Goal: Information Seeking & Learning: Learn about a topic

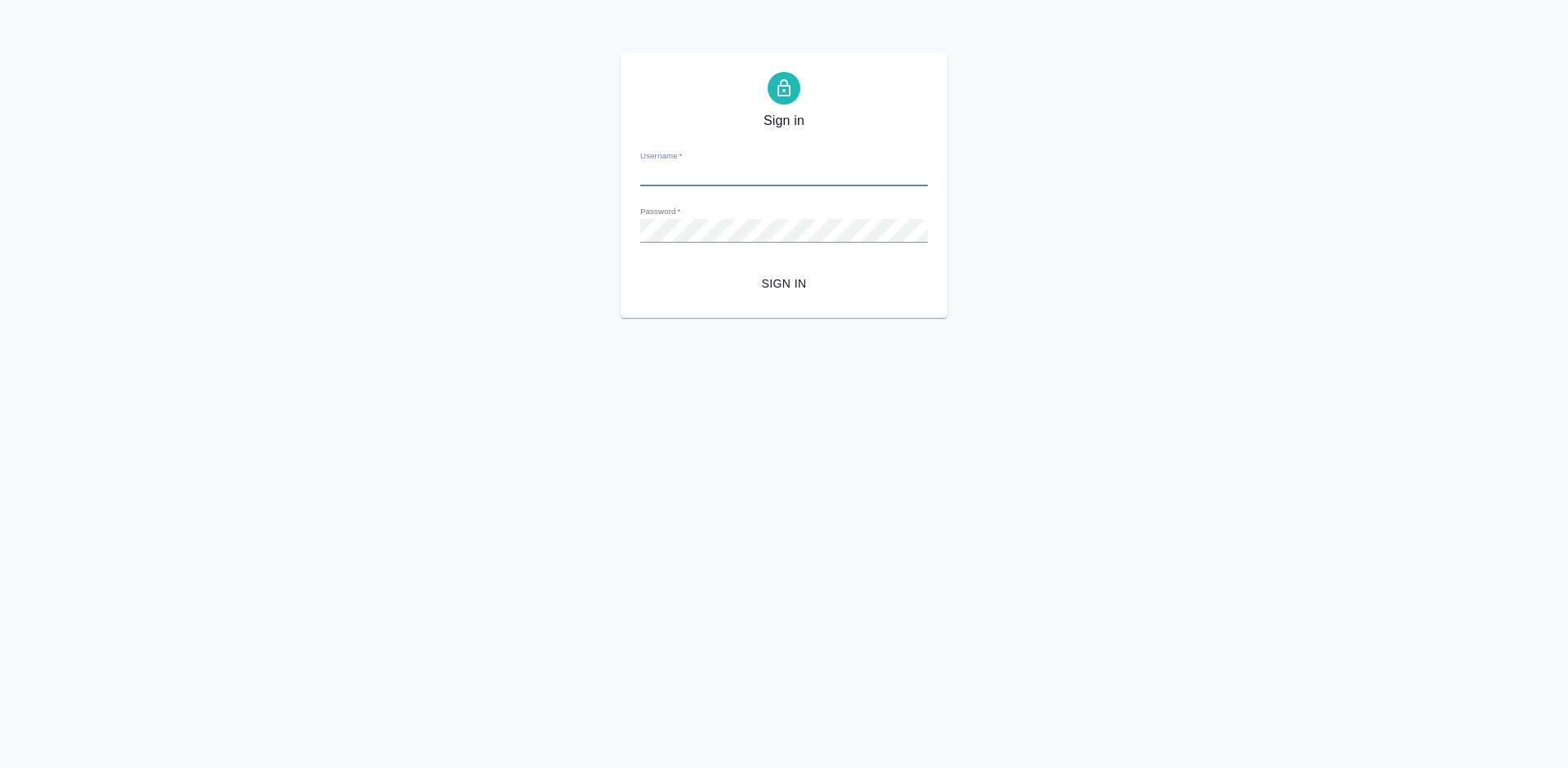
type input "[PERSON_NAME][EMAIL_ADDRESS][DOMAIN_NAME]"
click at [775, 273] on span "Sign in" at bounding box center [784, 283] width 261 height 20
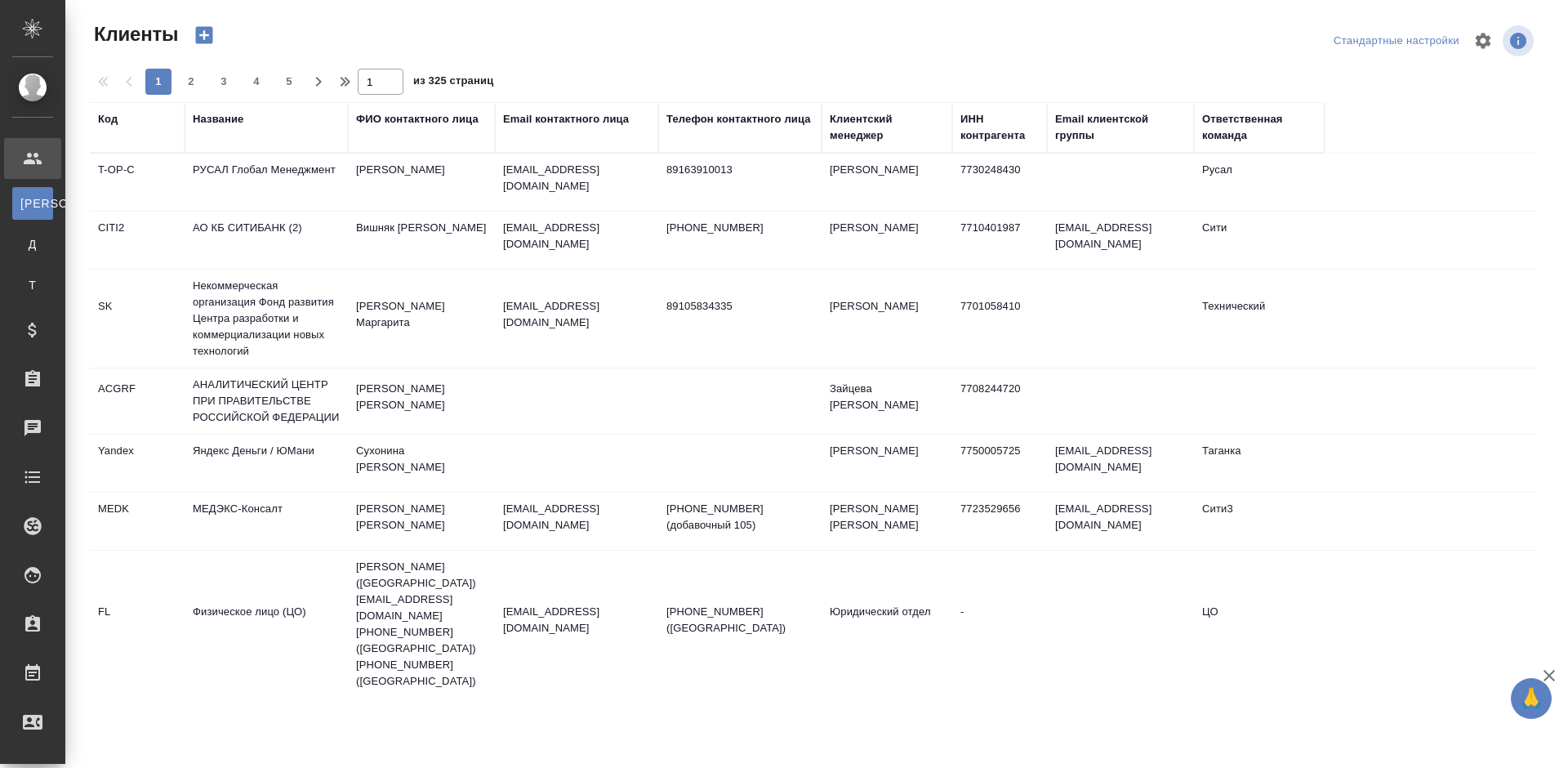
select select "RU"
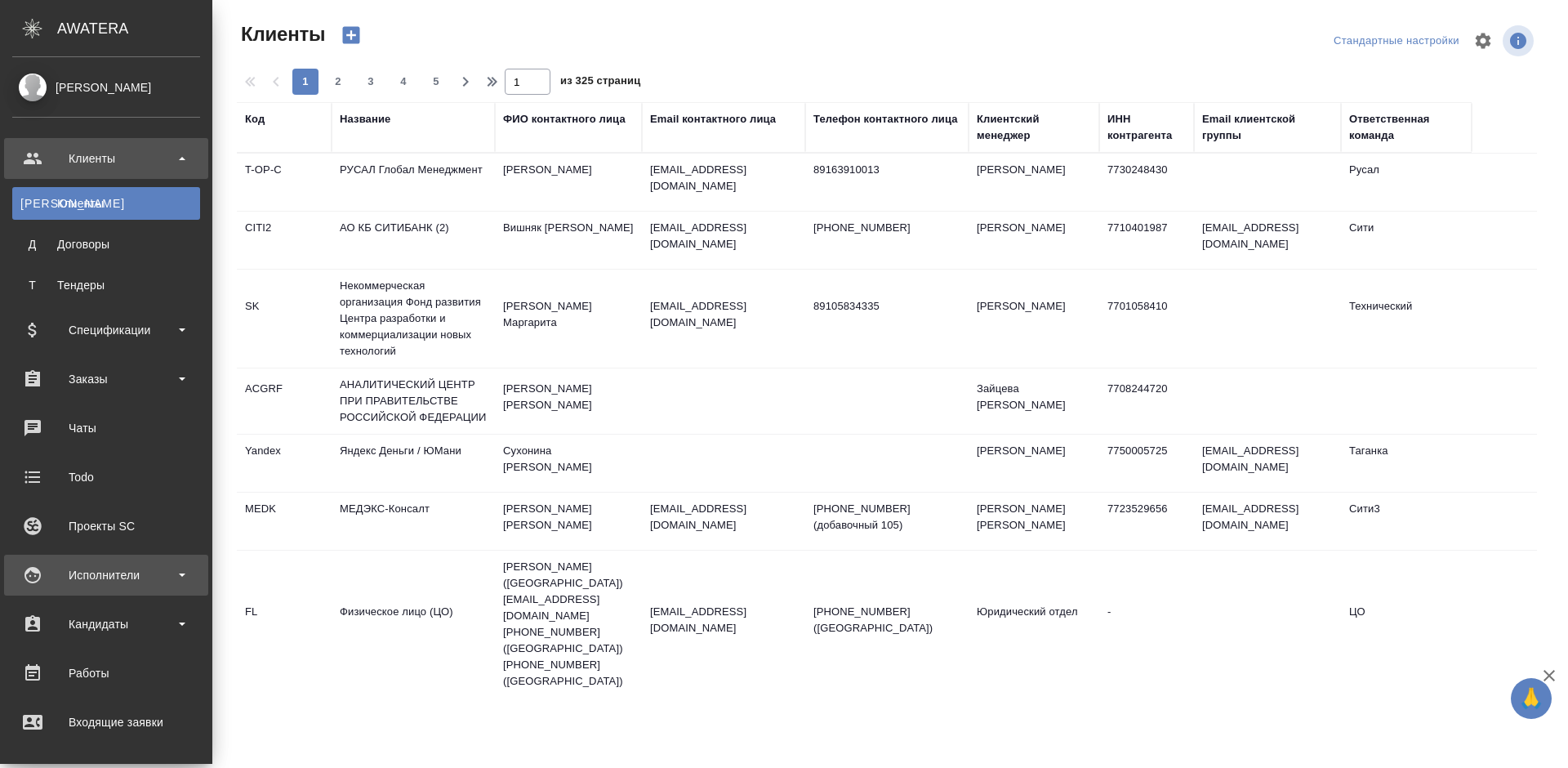
click at [127, 571] on div "Исполнители" at bounding box center [106, 575] width 188 height 25
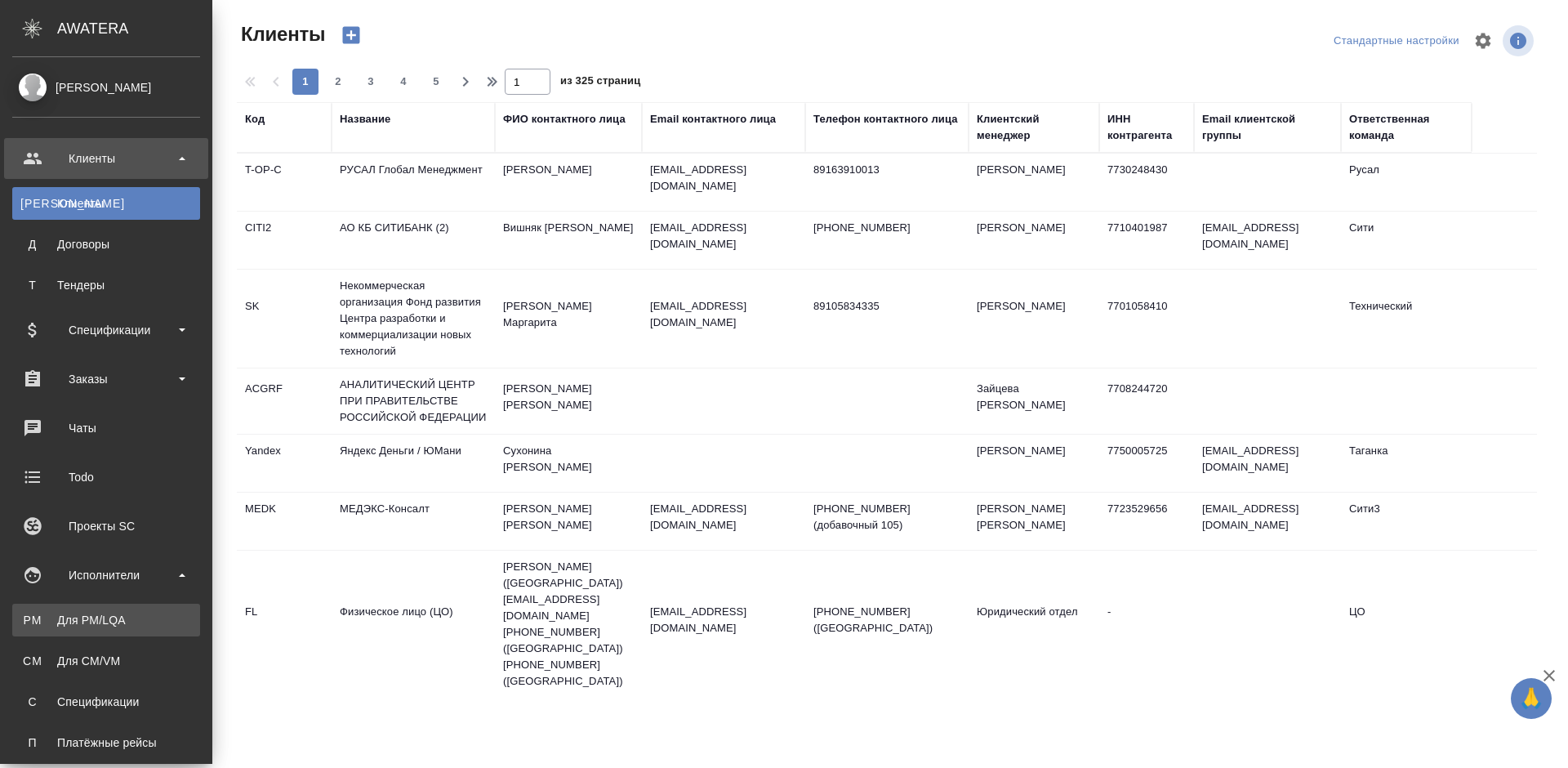
click at [142, 617] on div "Для PM/LQA" at bounding box center [106, 620] width 171 height 16
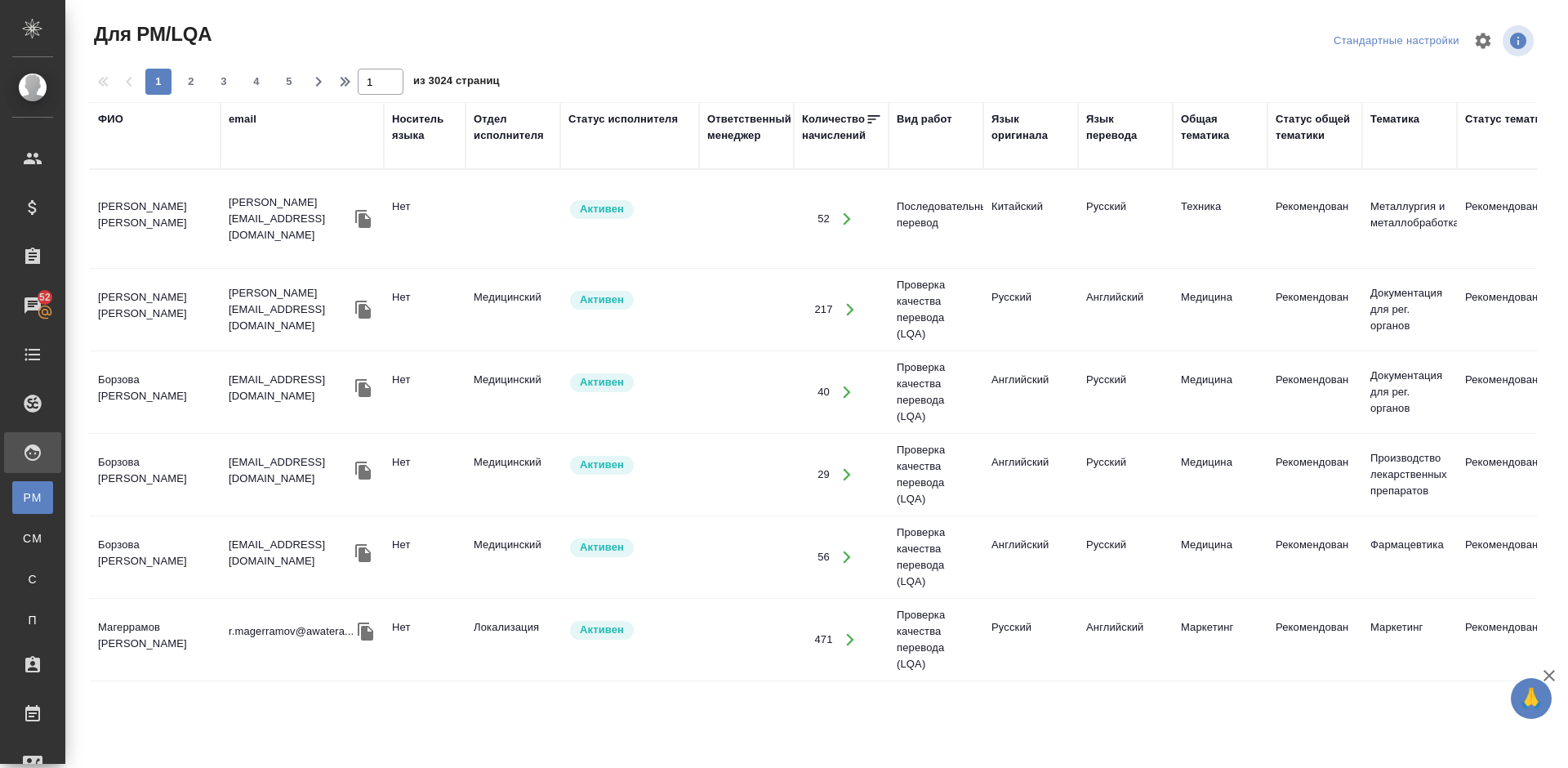
click at [118, 119] on div "ФИО" at bounding box center [111, 120] width 25 height 16
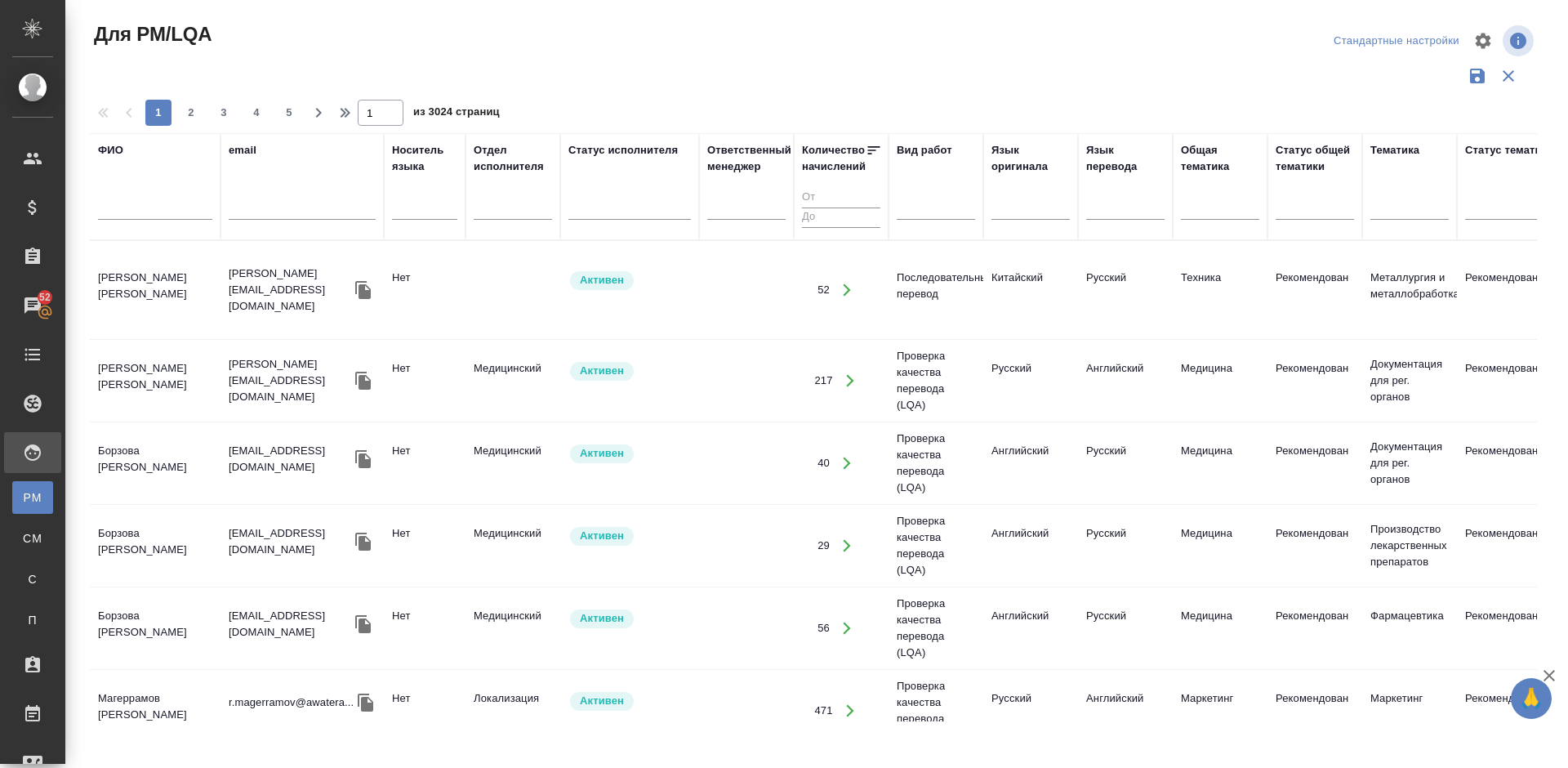
click at [172, 201] on input "text" at bounding box center [156, 209] width 115 height 20
type input "С"
type input "[PERSON_NAME]"
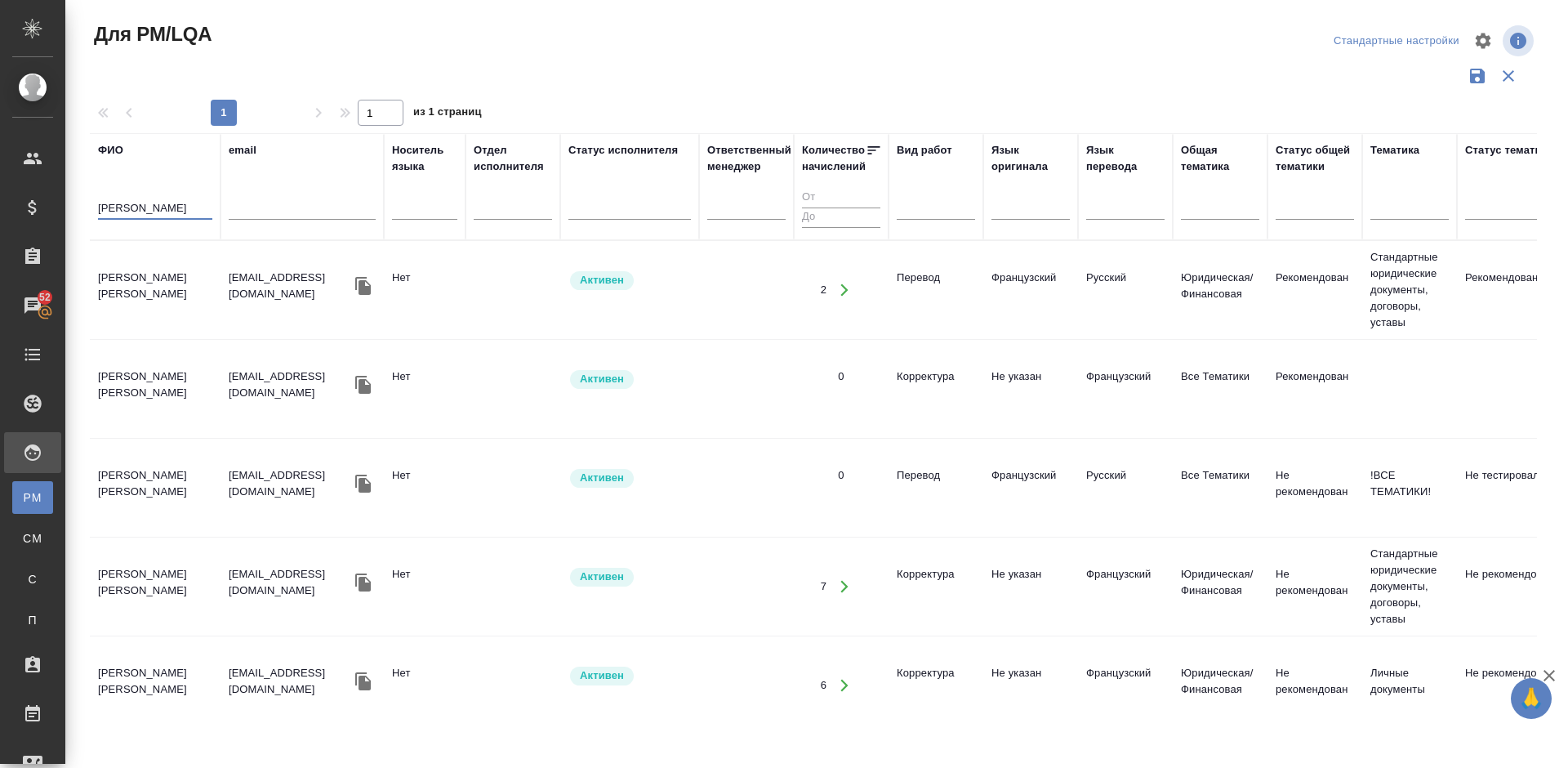
type input "[PERSON_NAME]"
click at [196, 319] on tr "[PERSON_NAME] [PERSON_NAME] [PERSON_NAME][EMAIL_ADDRESS][DOMAIN_NAME] [PERSON_N…" at bounding box center [1389, 290] width 2598 height 99
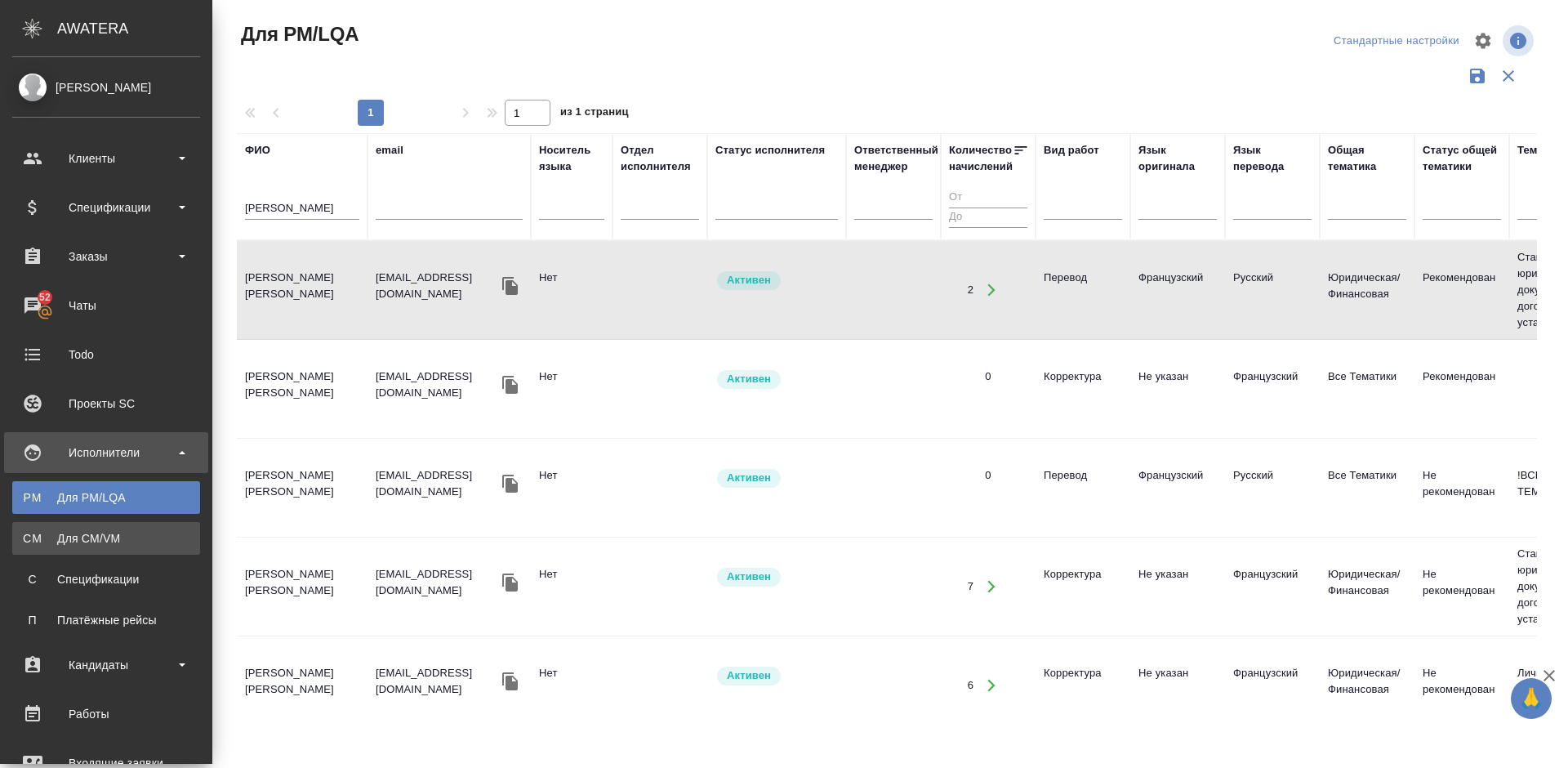
click at [105, 537] on div "Для CM/VM" at bounding box center [106, 538] width 171 height 16
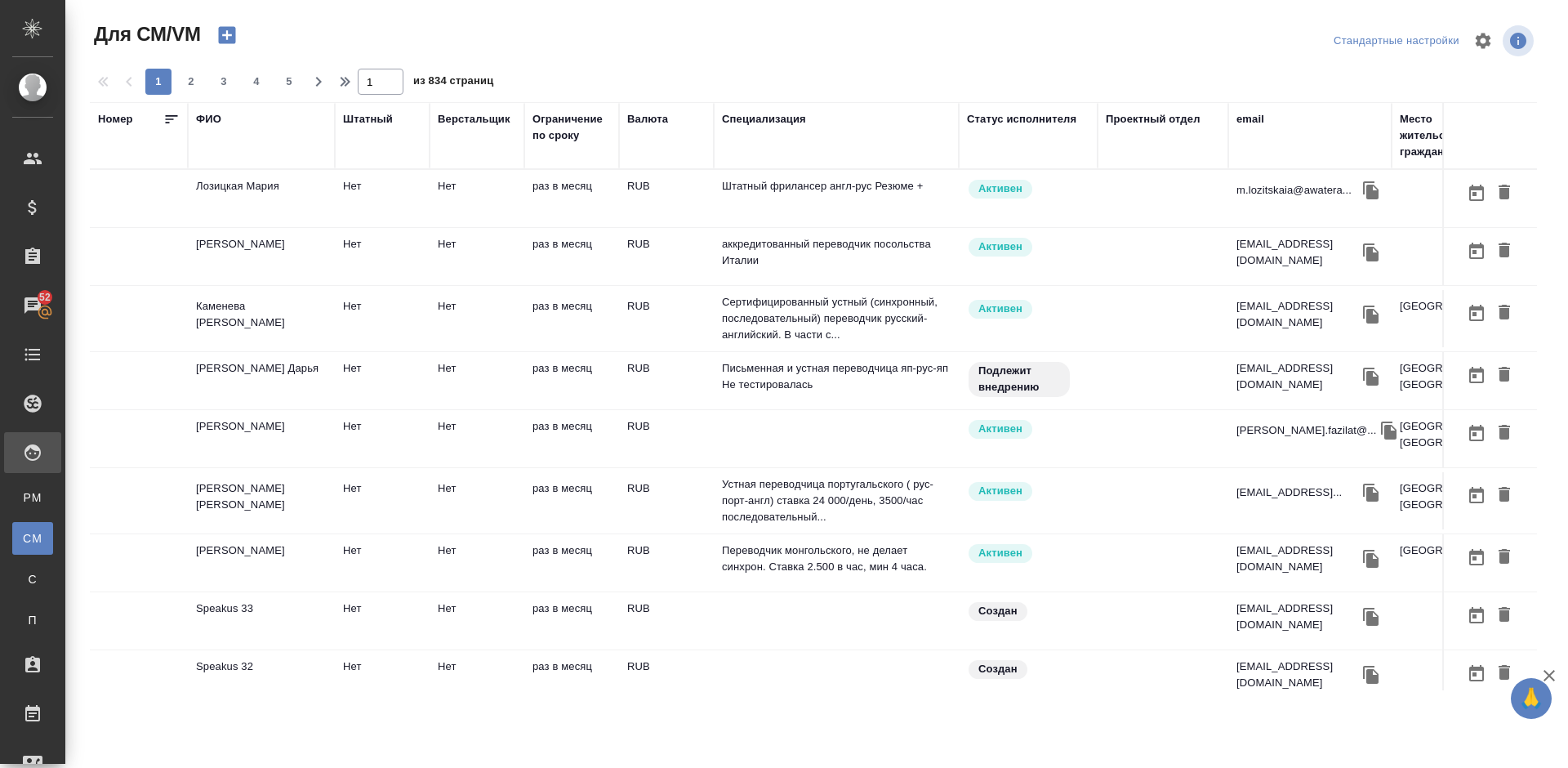
click at [325, 378] on td "[PERSON_NAME] Дарья" at bounding box center [261, 381] width 147 height 57
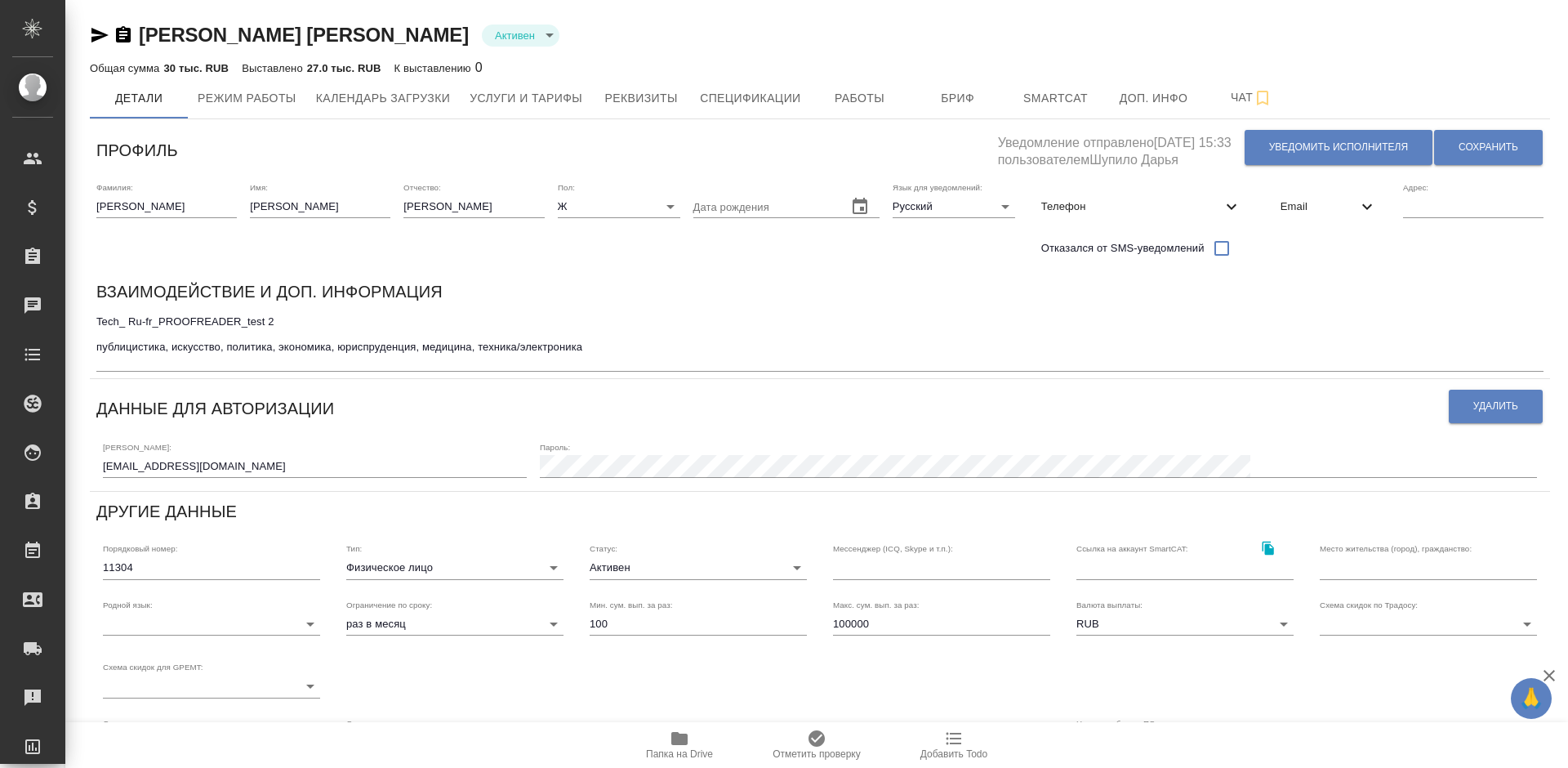
type input "SmartCATAdobe Photoshop"
click at [848, 104] on span "Работы" at bounding box center [860, 98] width 79 height 20
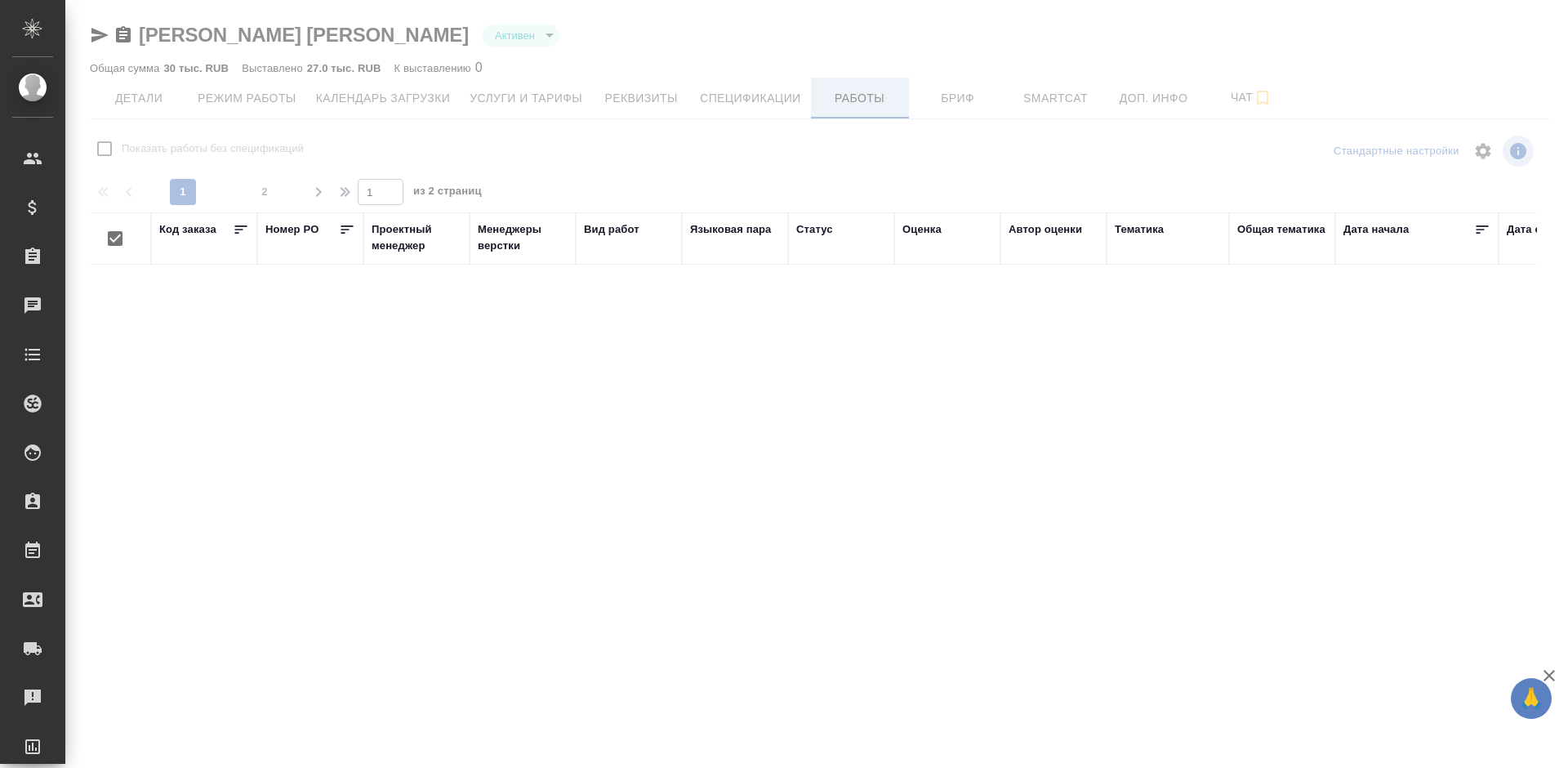
checkbox input "false"
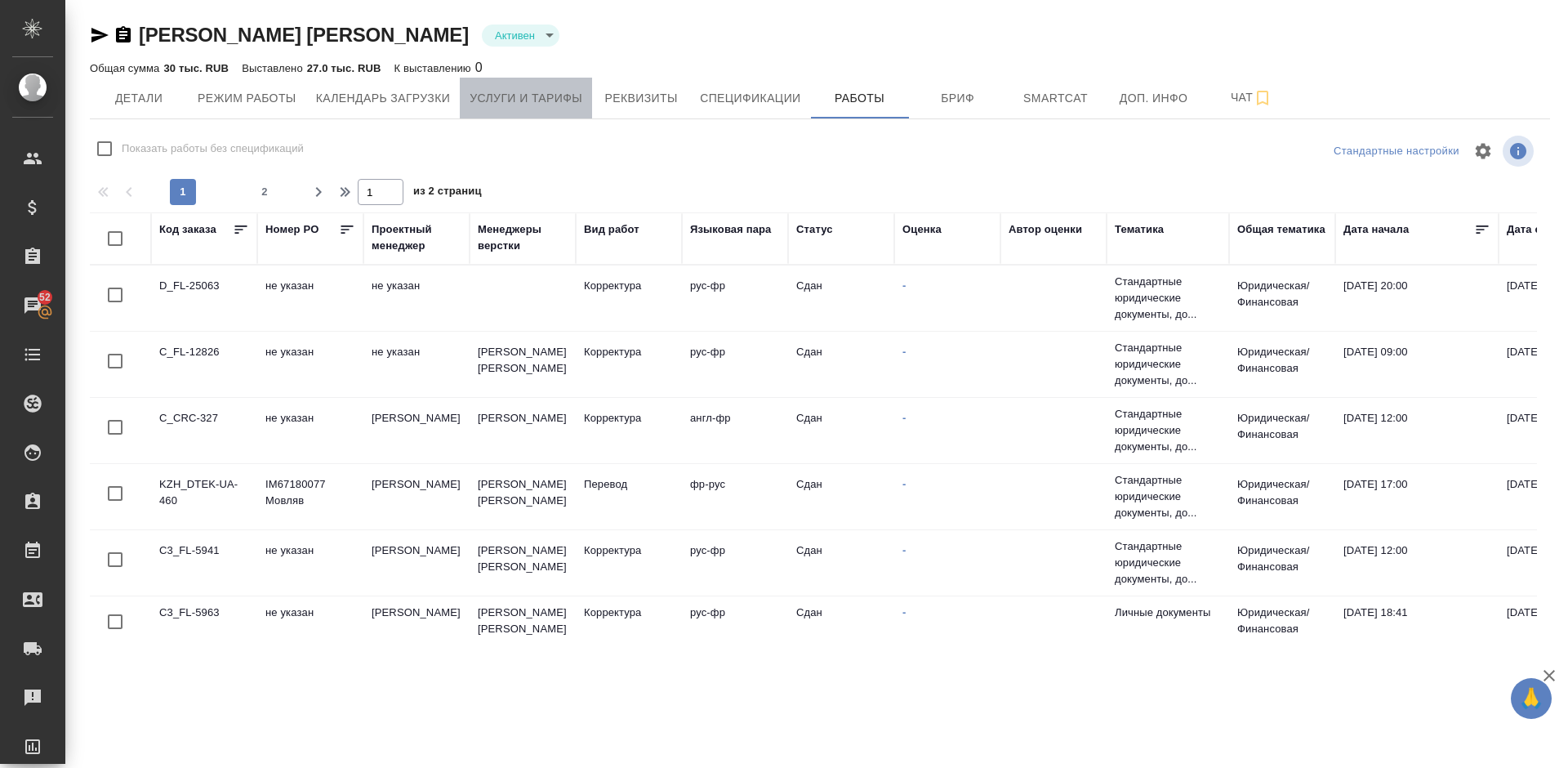
click at [522, 108] on span "Услуги и тарифы" at bounding box center [526, 98] width 113 height 20
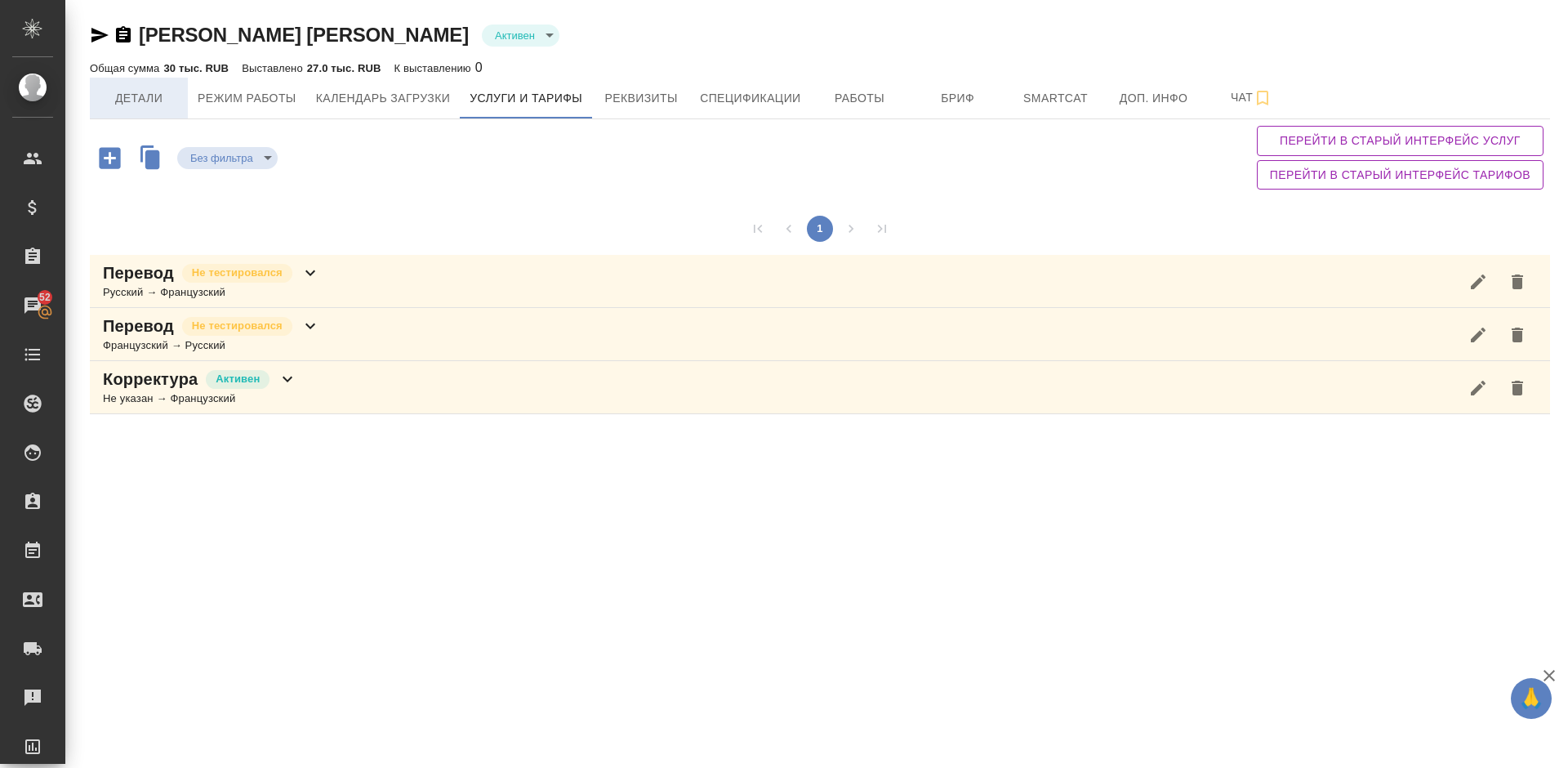
click at [172, 111] on button "Детали" at bounding box center [139, 98] width 98 height 41
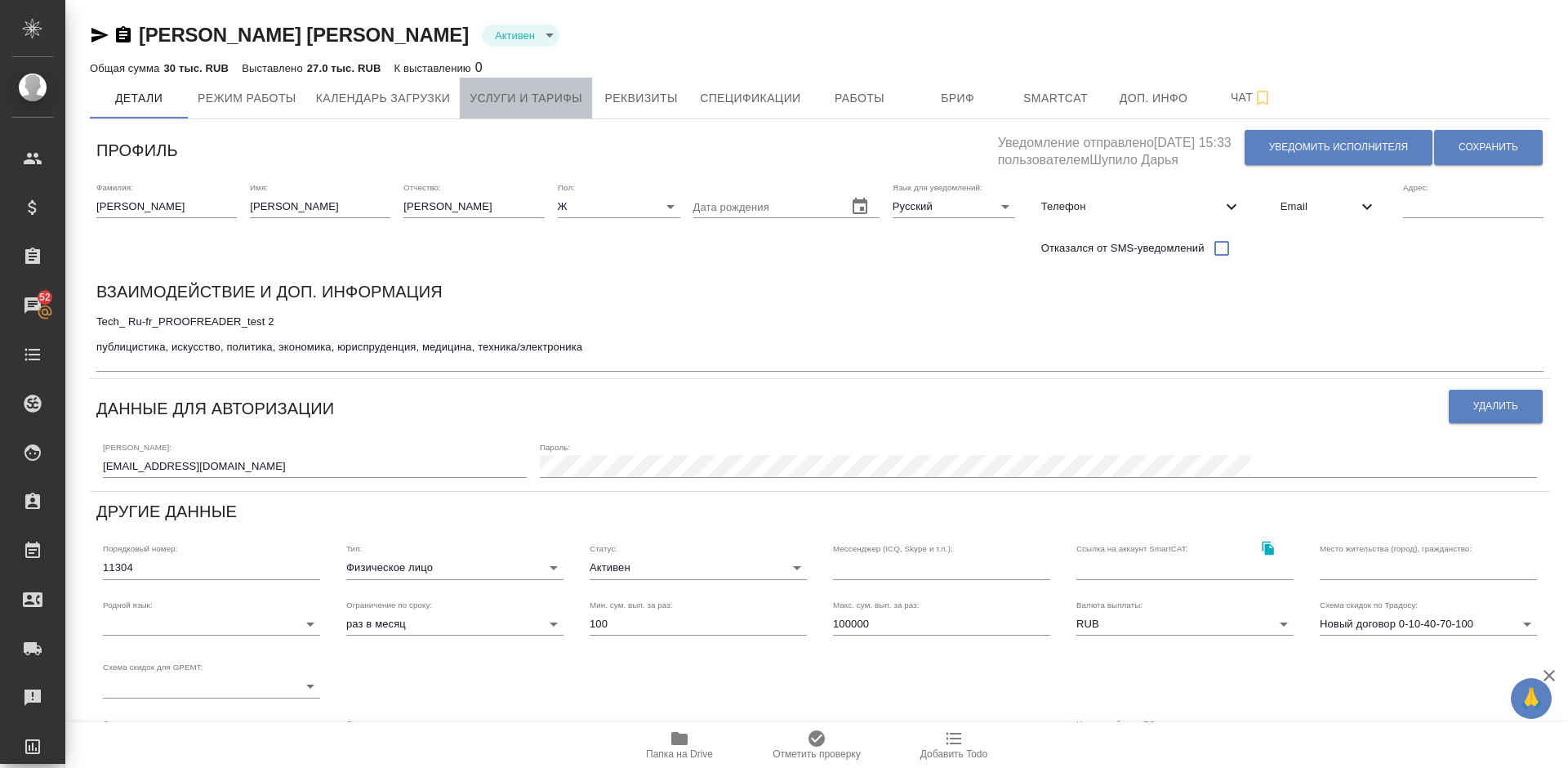
click at [576, 96] on span "Услуги и тарифы" at bounding box center [526, 98] width 113 height 20
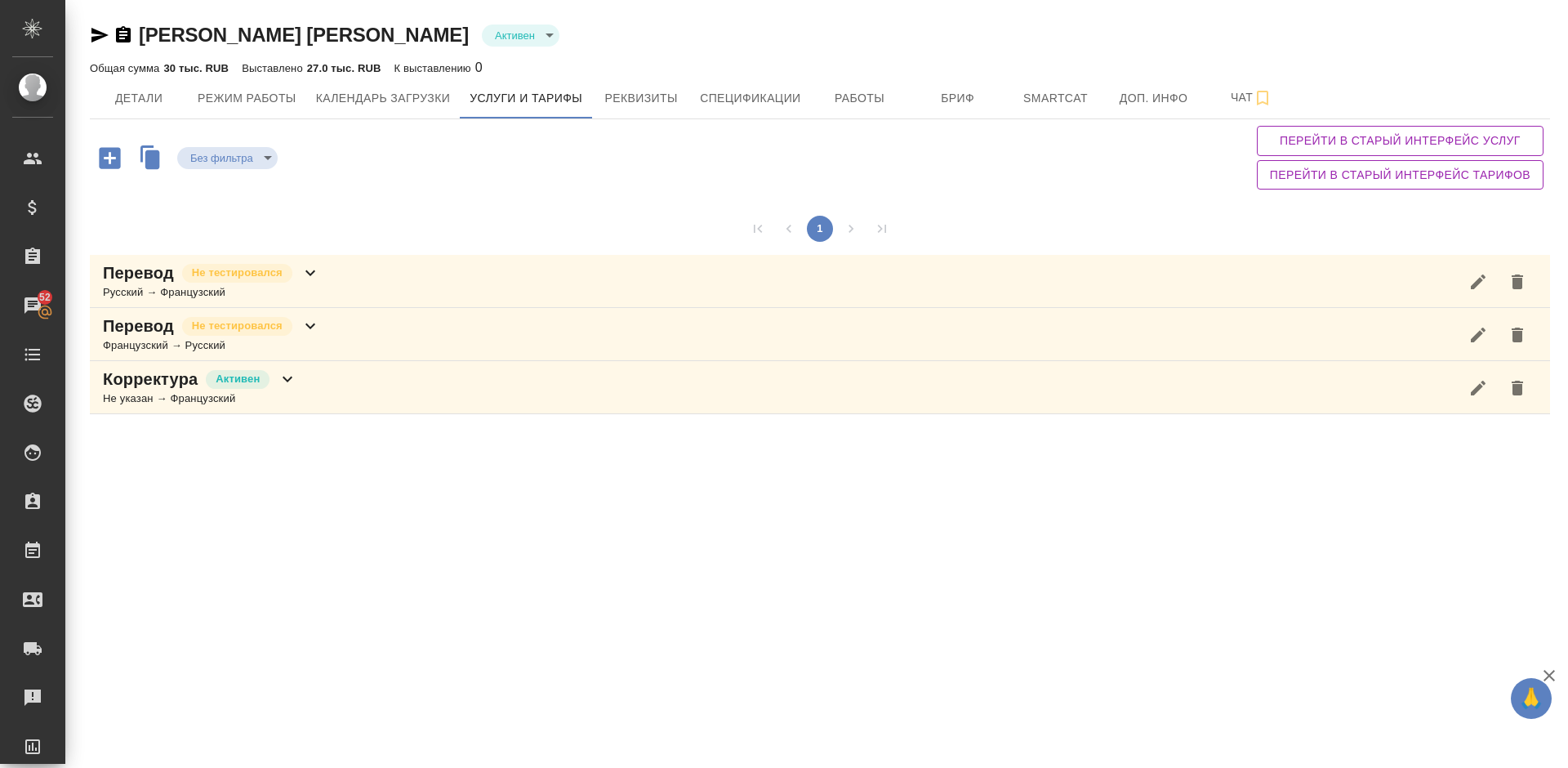
click at [346, 341] on div "Перевод Не тестировался Французский → Русский" at bounding box center [820, 334] width 1461 height 53
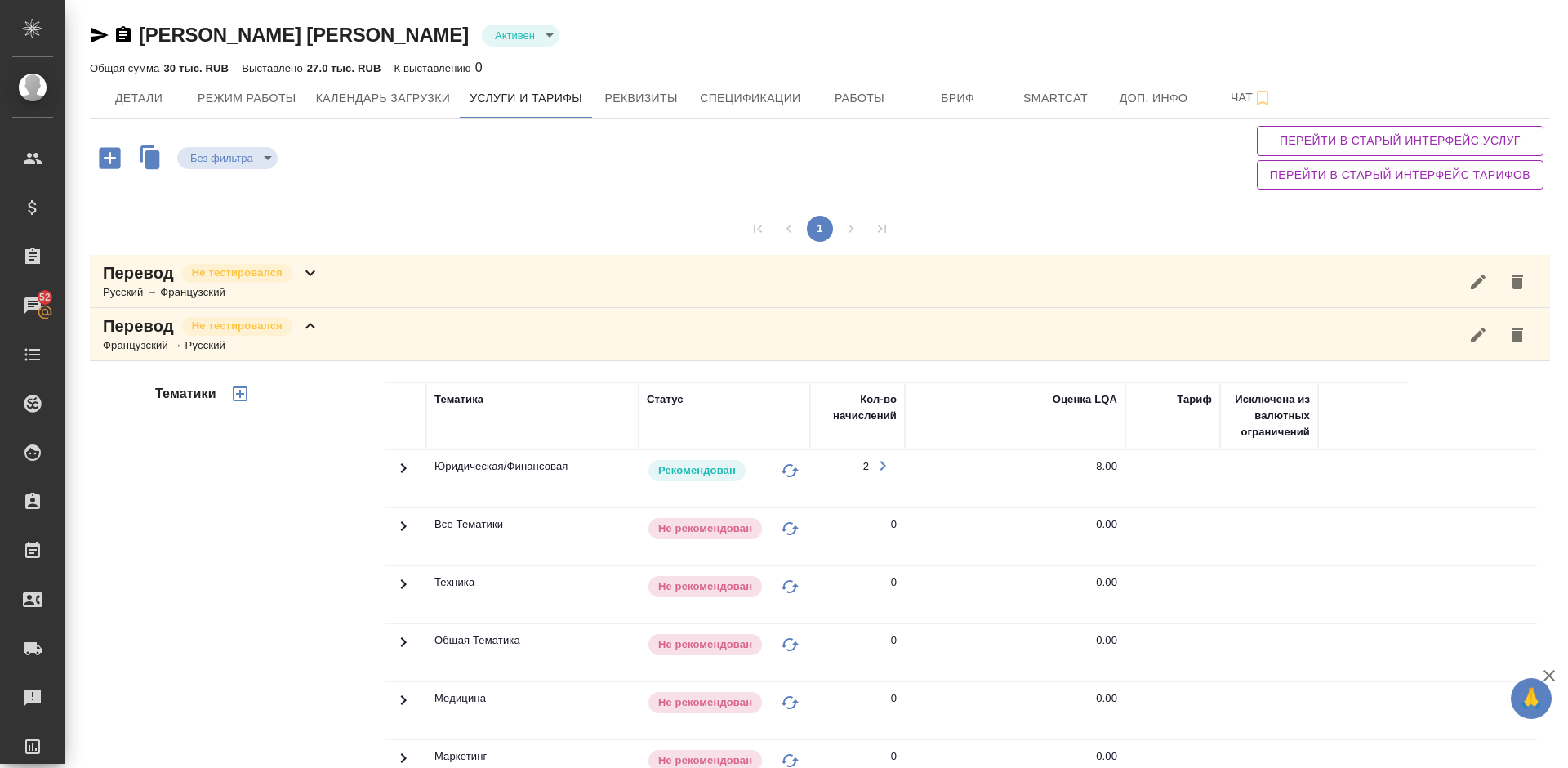
click at [253, 531] on div "Тематики" at bounding box center [269, 644] width 233 height 546
click at [327, 337] on div "Перевод Не тестировался Французский → Русский" at bounding box center [820, 334] width 1461 height 53
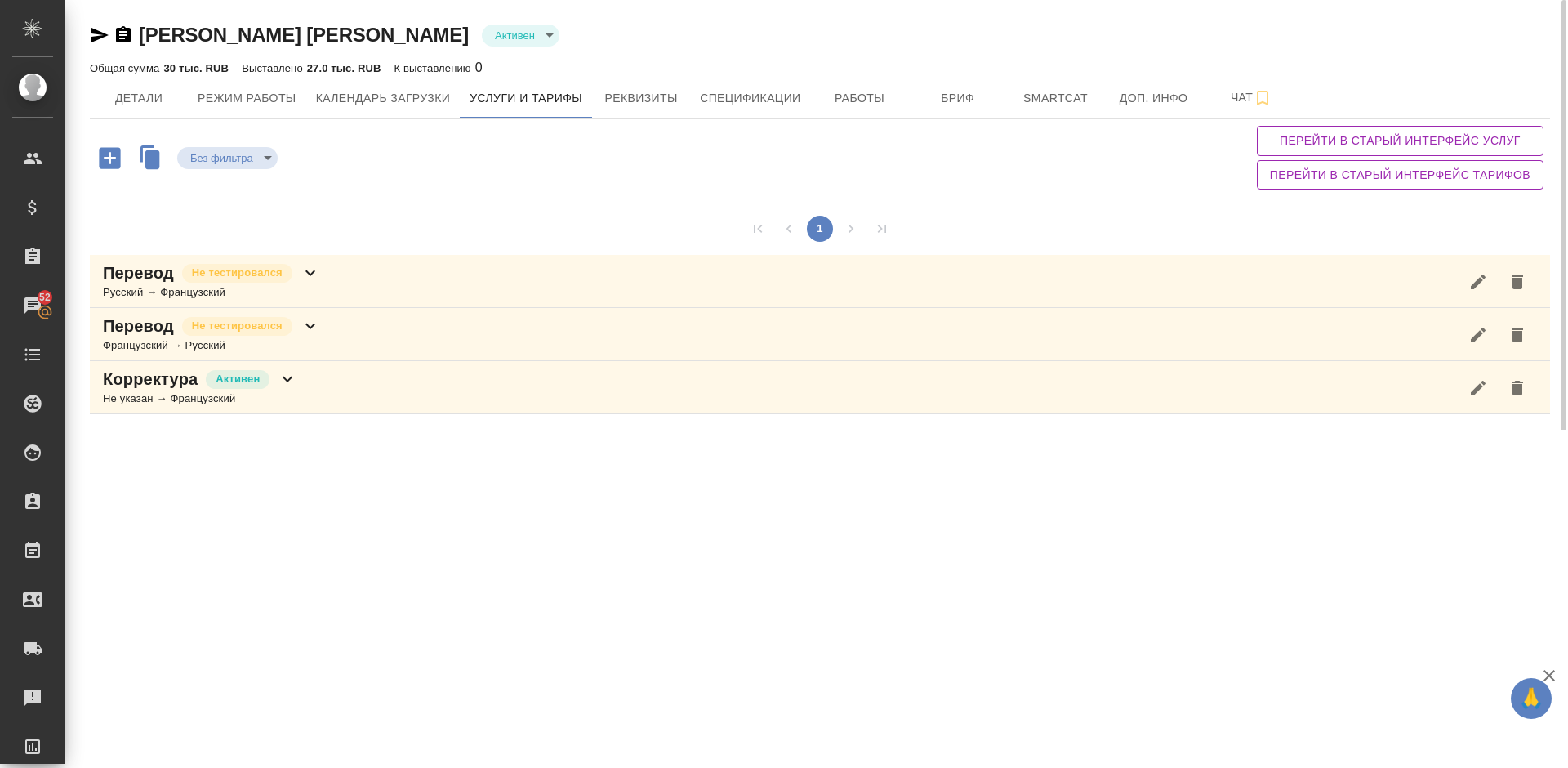
click at [361, 345] on div "Перевод Не тестировался Французский → Русский" at bounding box center [820, 334] width 1461 height 53
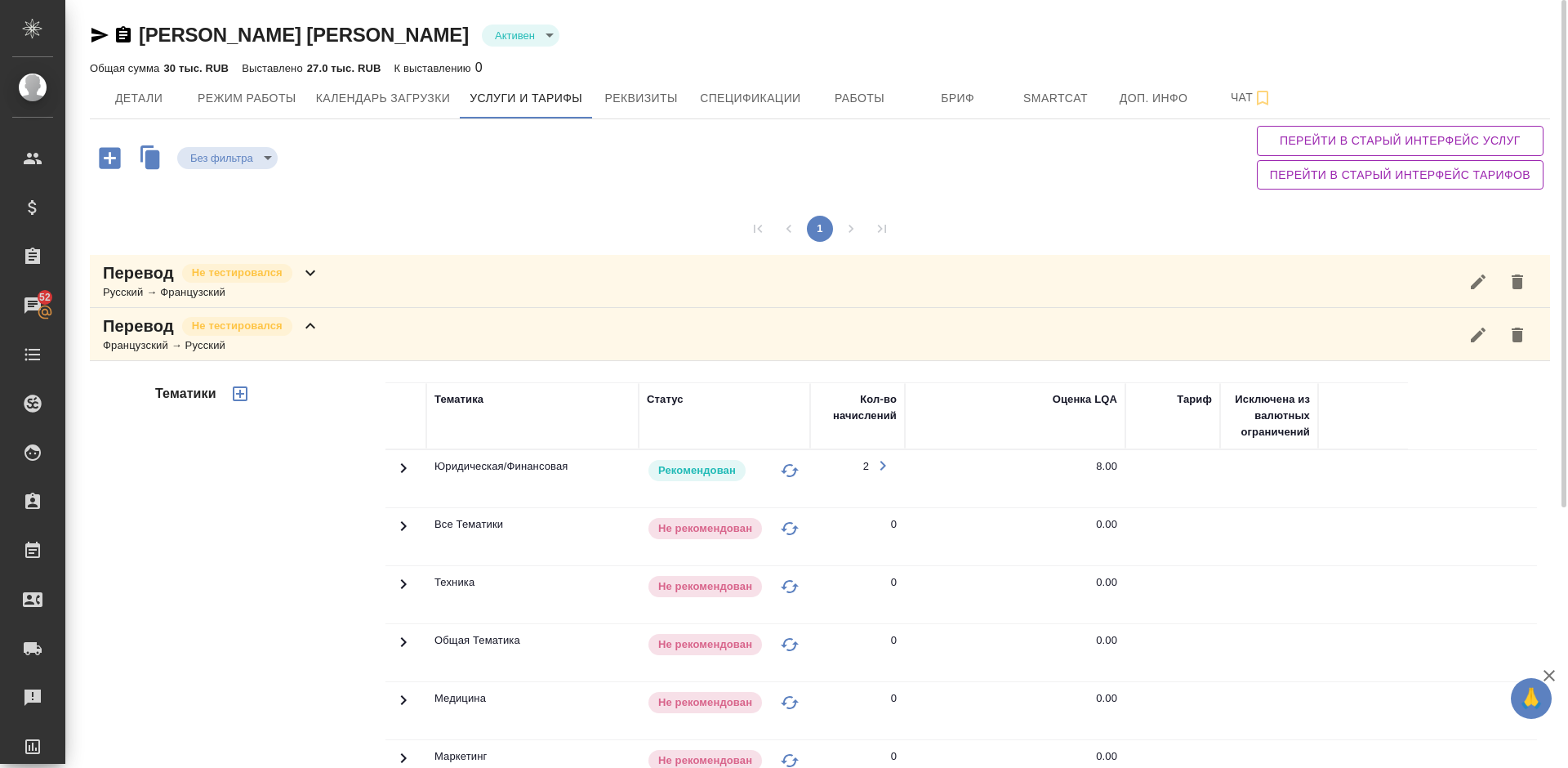
click at [272, 576] on div "Тематики" at bounding box center [269, 644] width 233 height 546
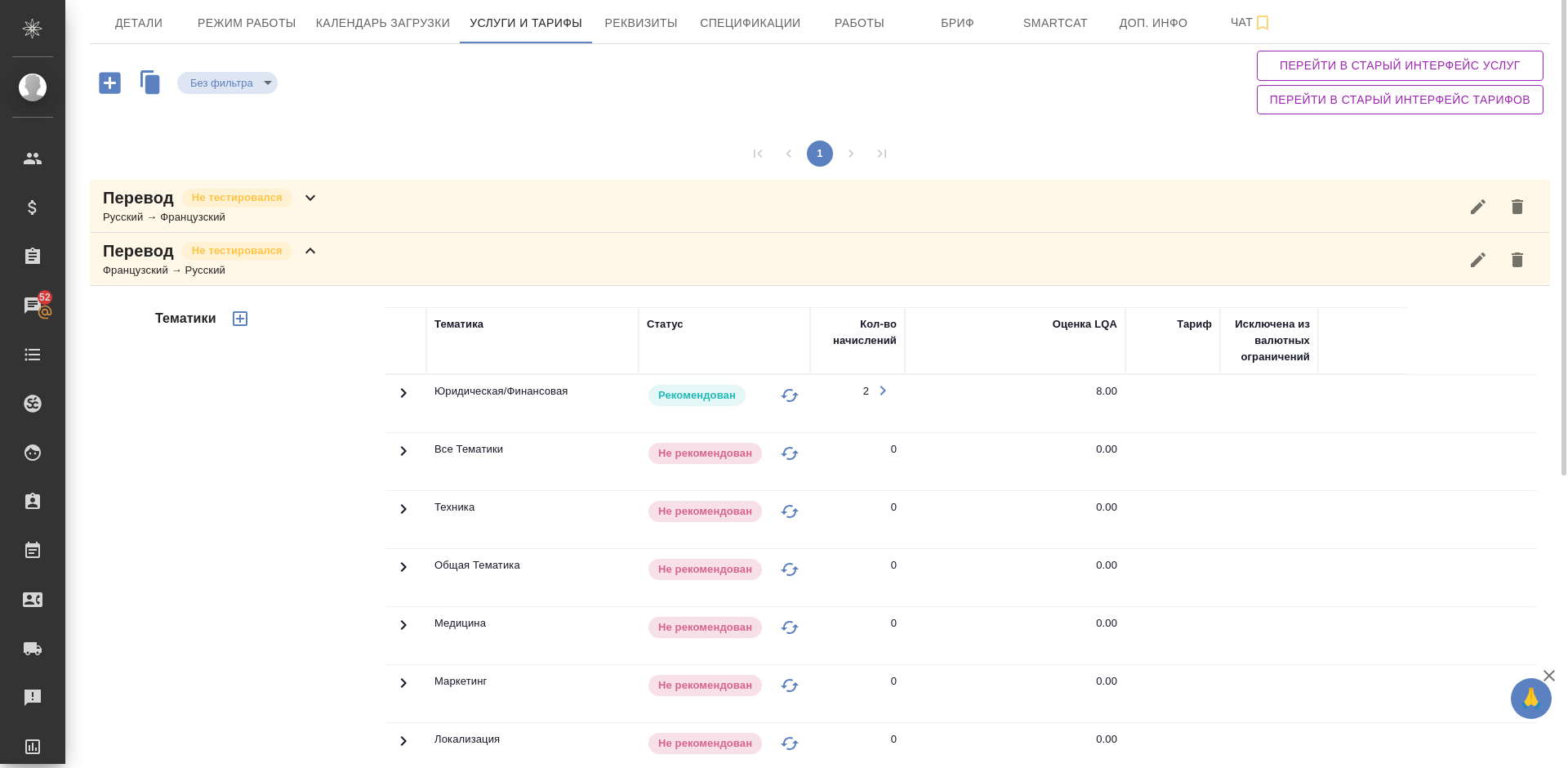
scroll to position [2, 0]
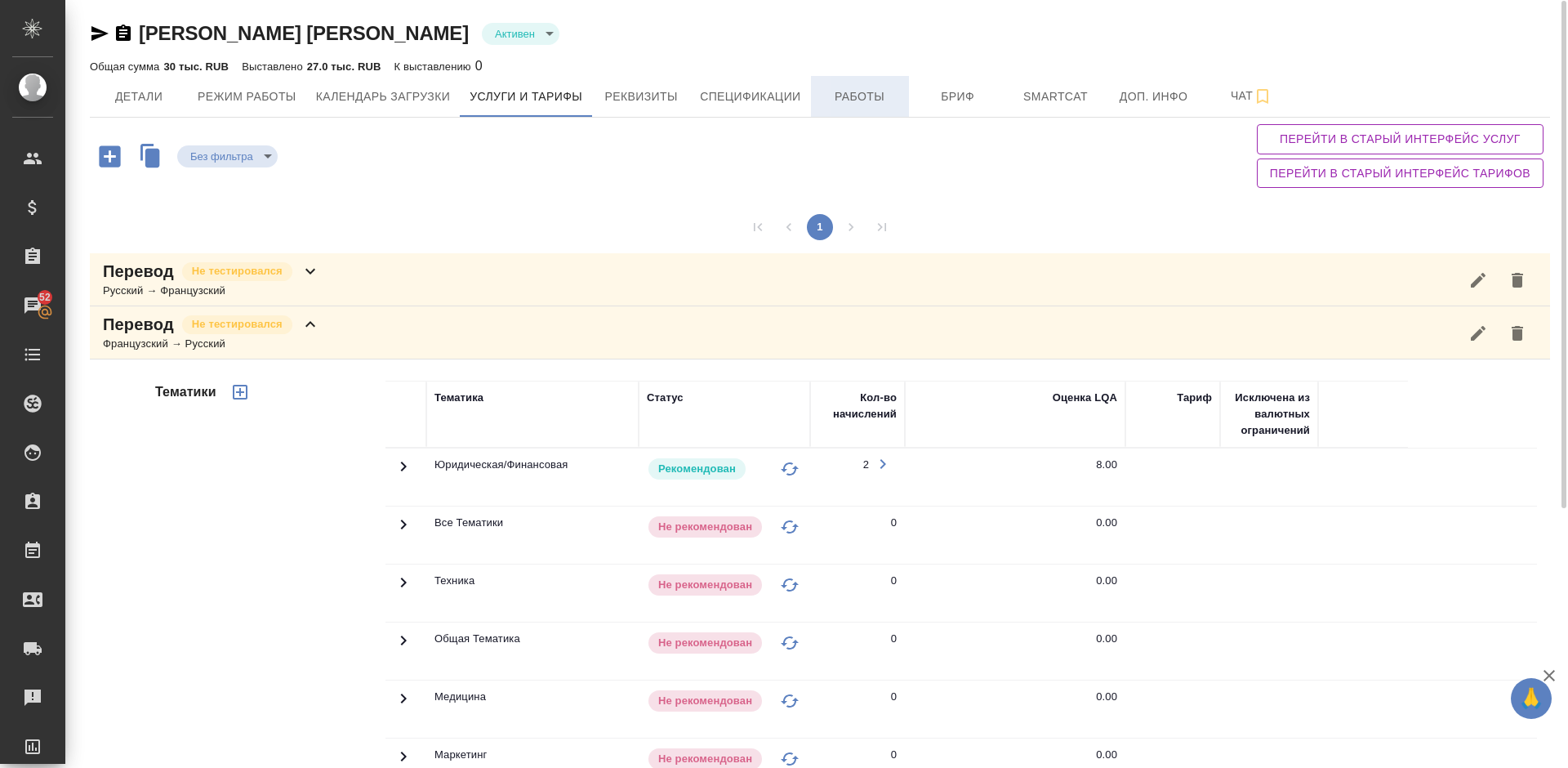
click at [879, 96] on span "Работы" at bounding box center [860, 97] width 79 height 20
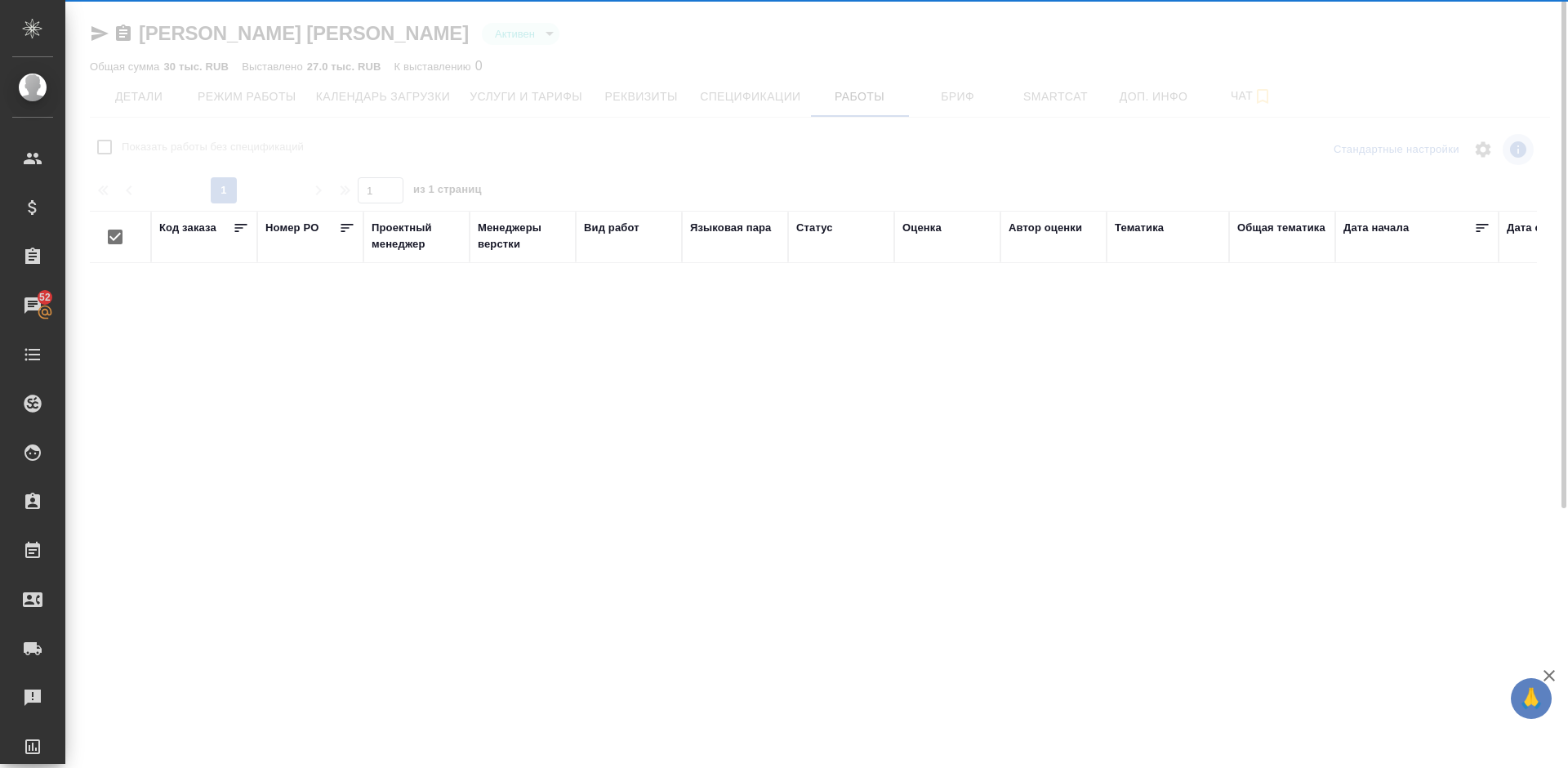
checkbox input "false"
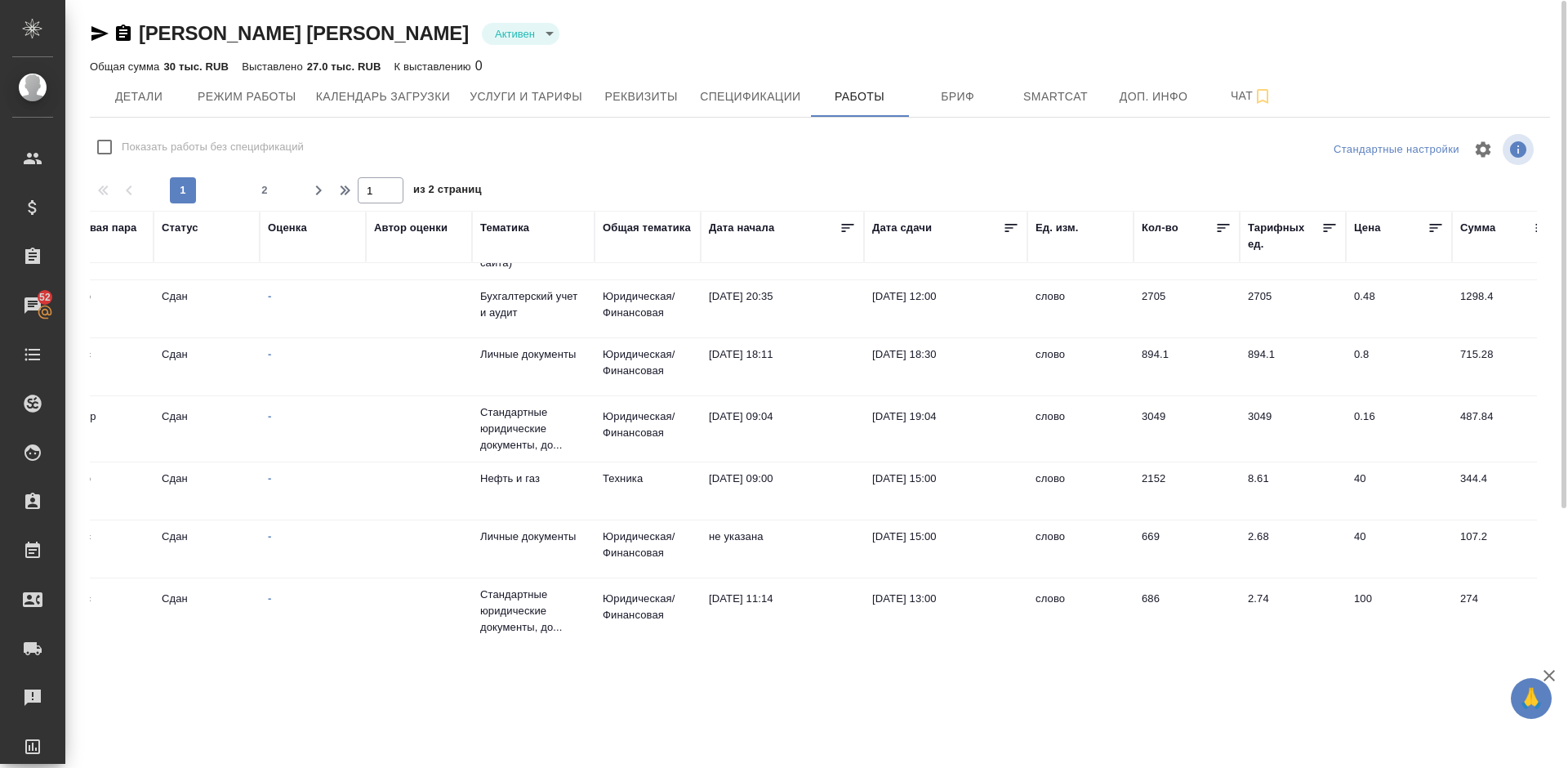
scroll to position [562, 0]
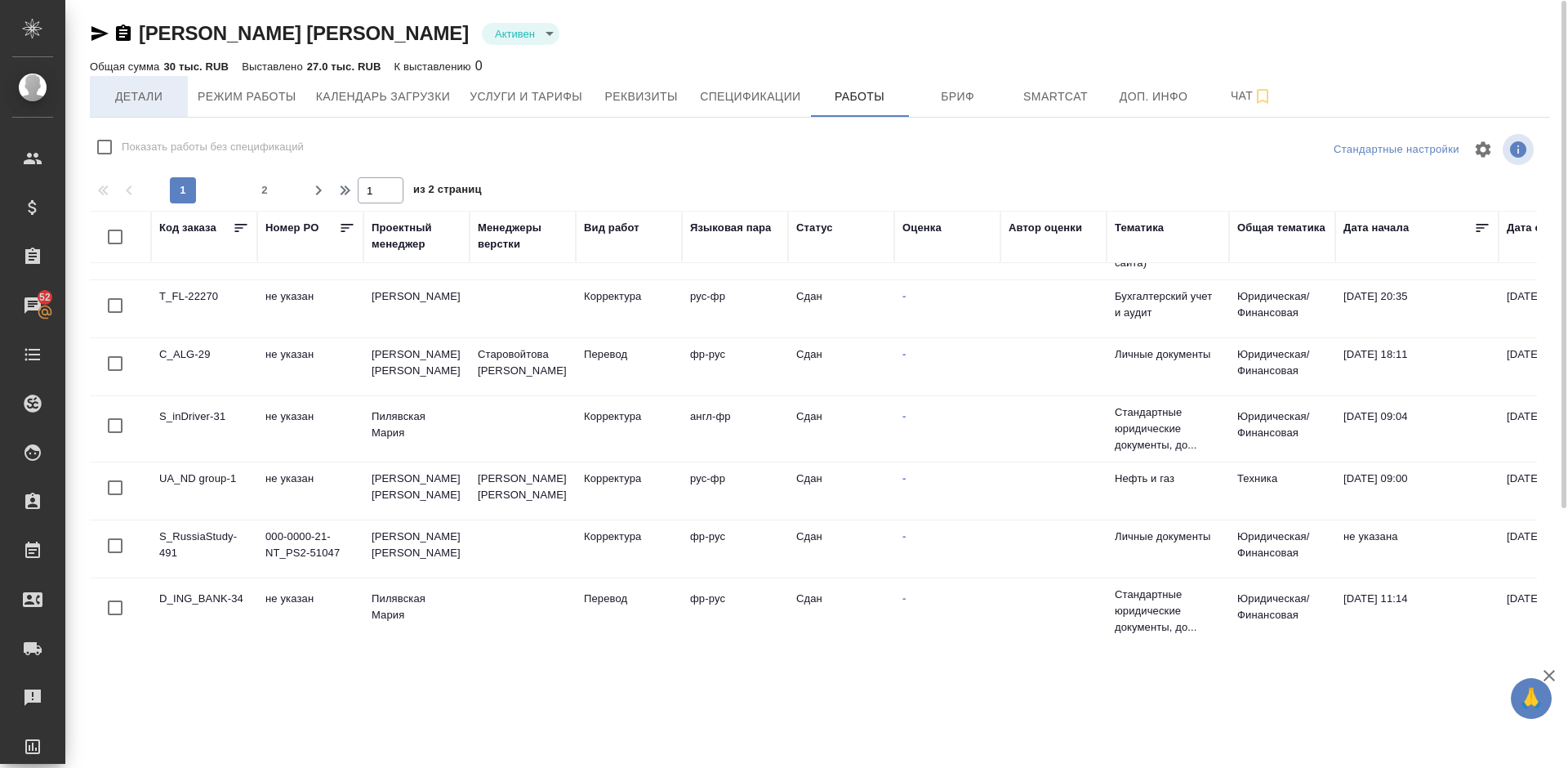
click at [169, 97] on span "Детали" at bounding box center [139, 97] width 79 height 20
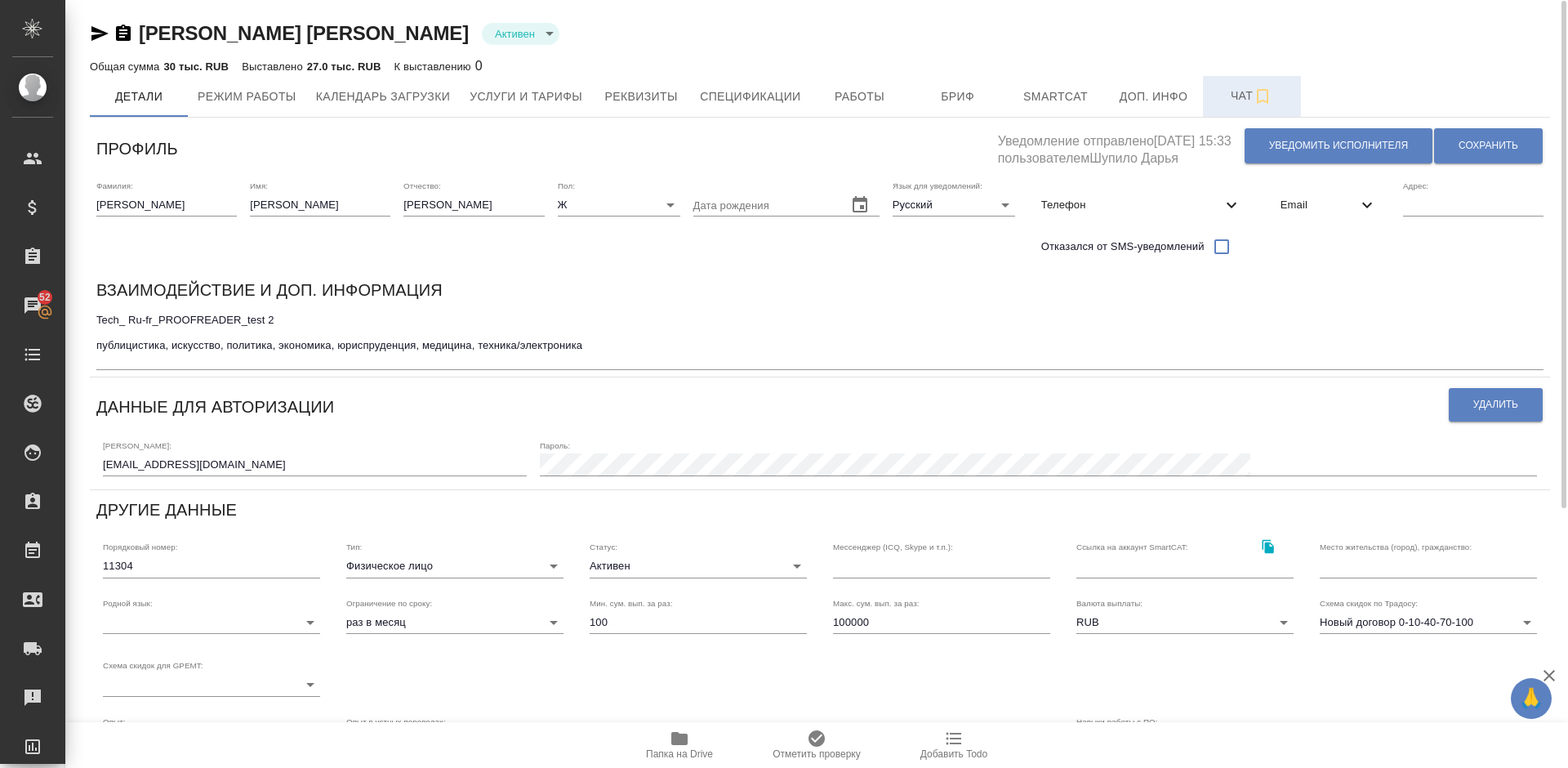
click at [1232, 93] on span "Чат" at bounding box center [1252, 96] width 79 height 20
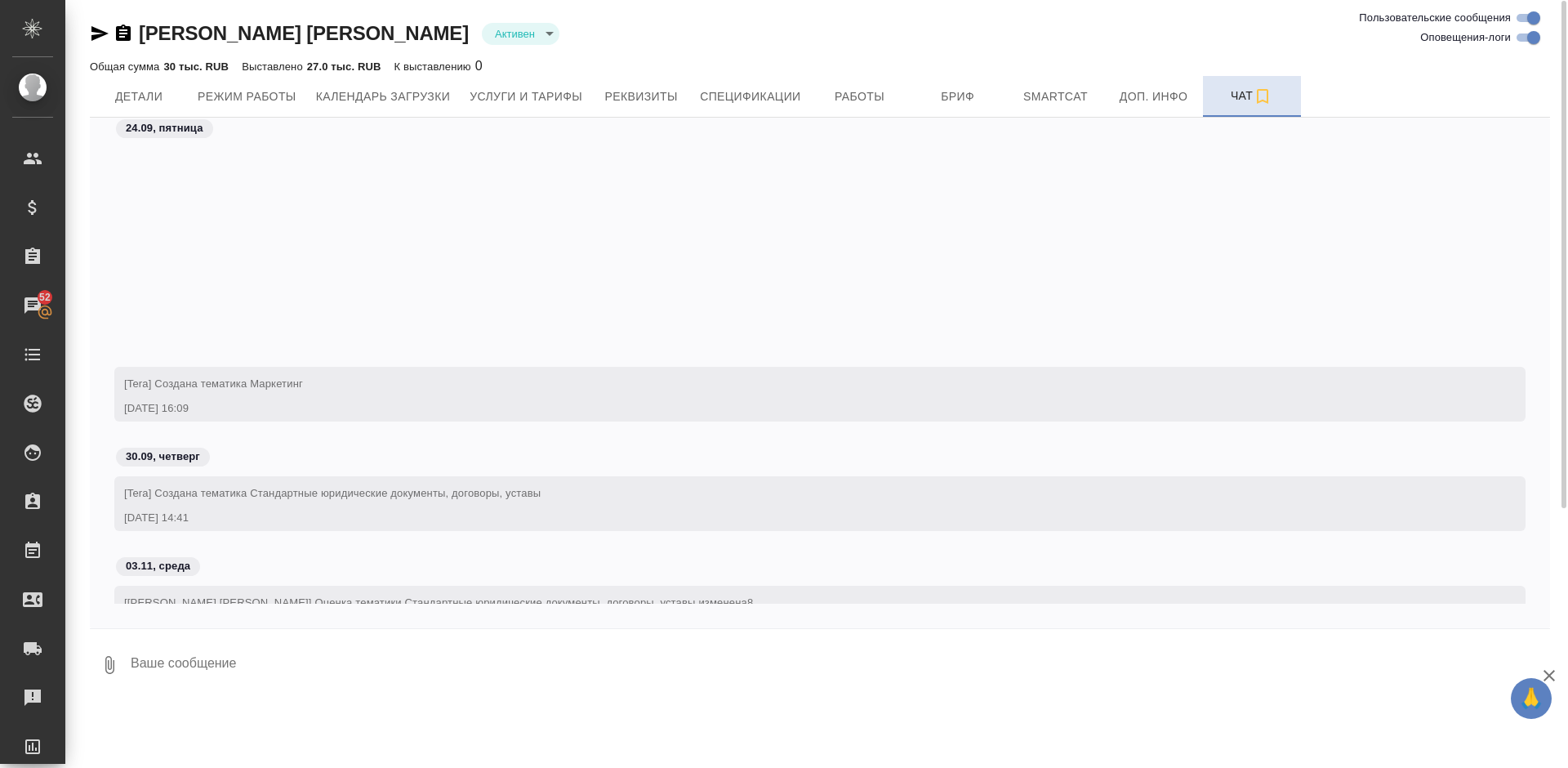
scroll to position [250, 0]
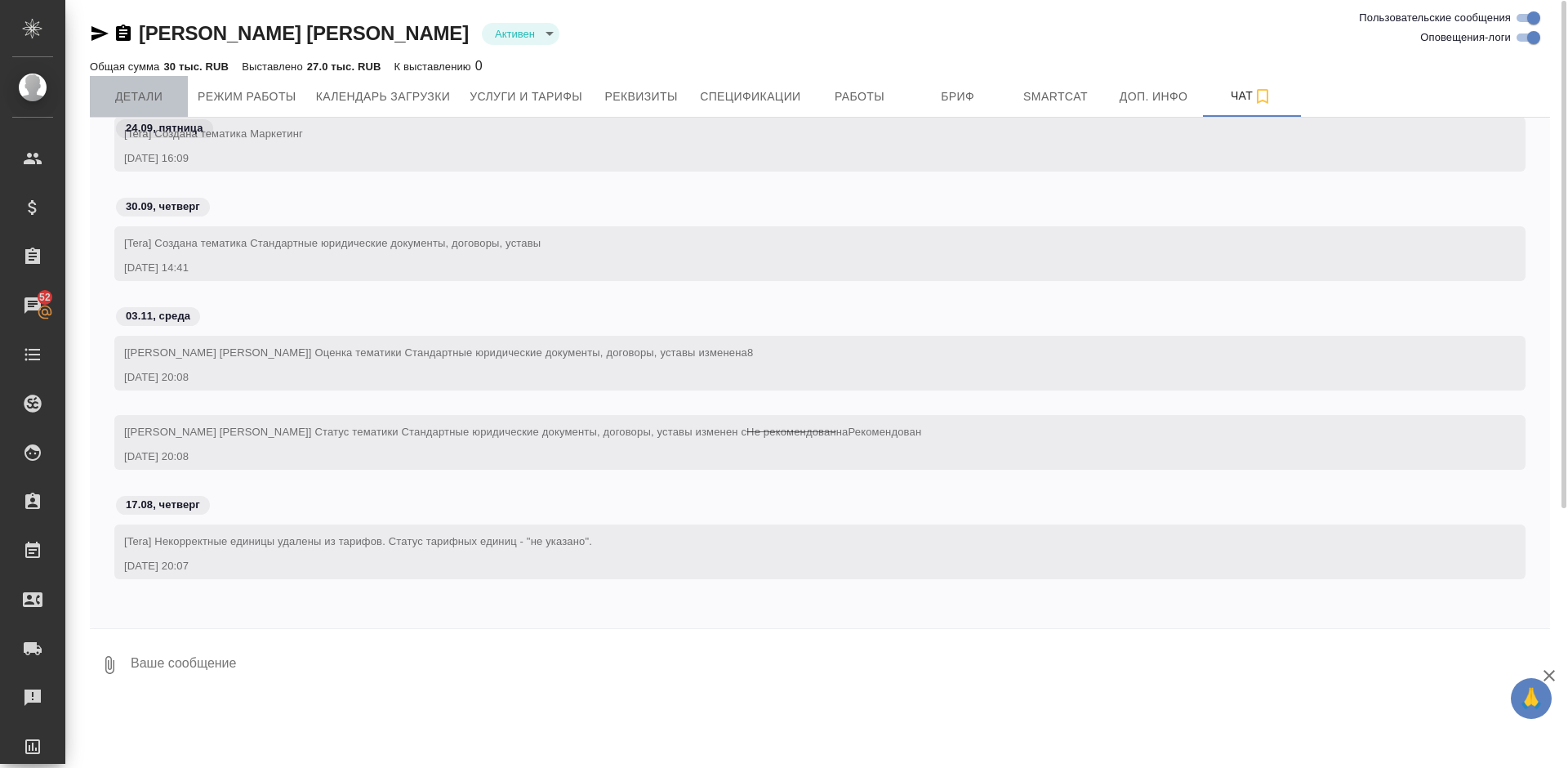
click at [155, 89] on span "Детали" at bounding box center [139, 97] width 79 height 20
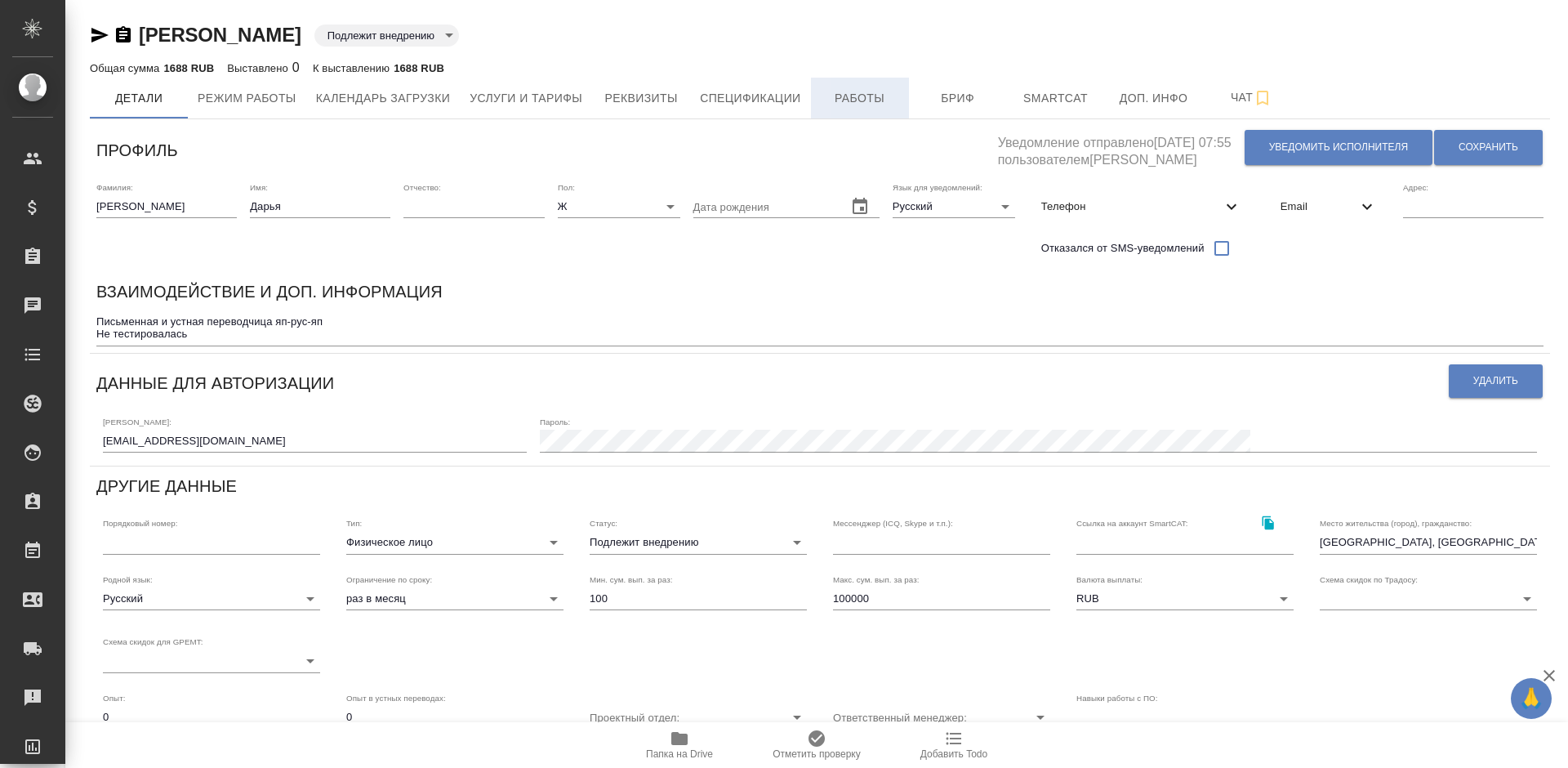
click at [871, 95] on span "Работы" at bounding box center [860, 98] width 79 height 20
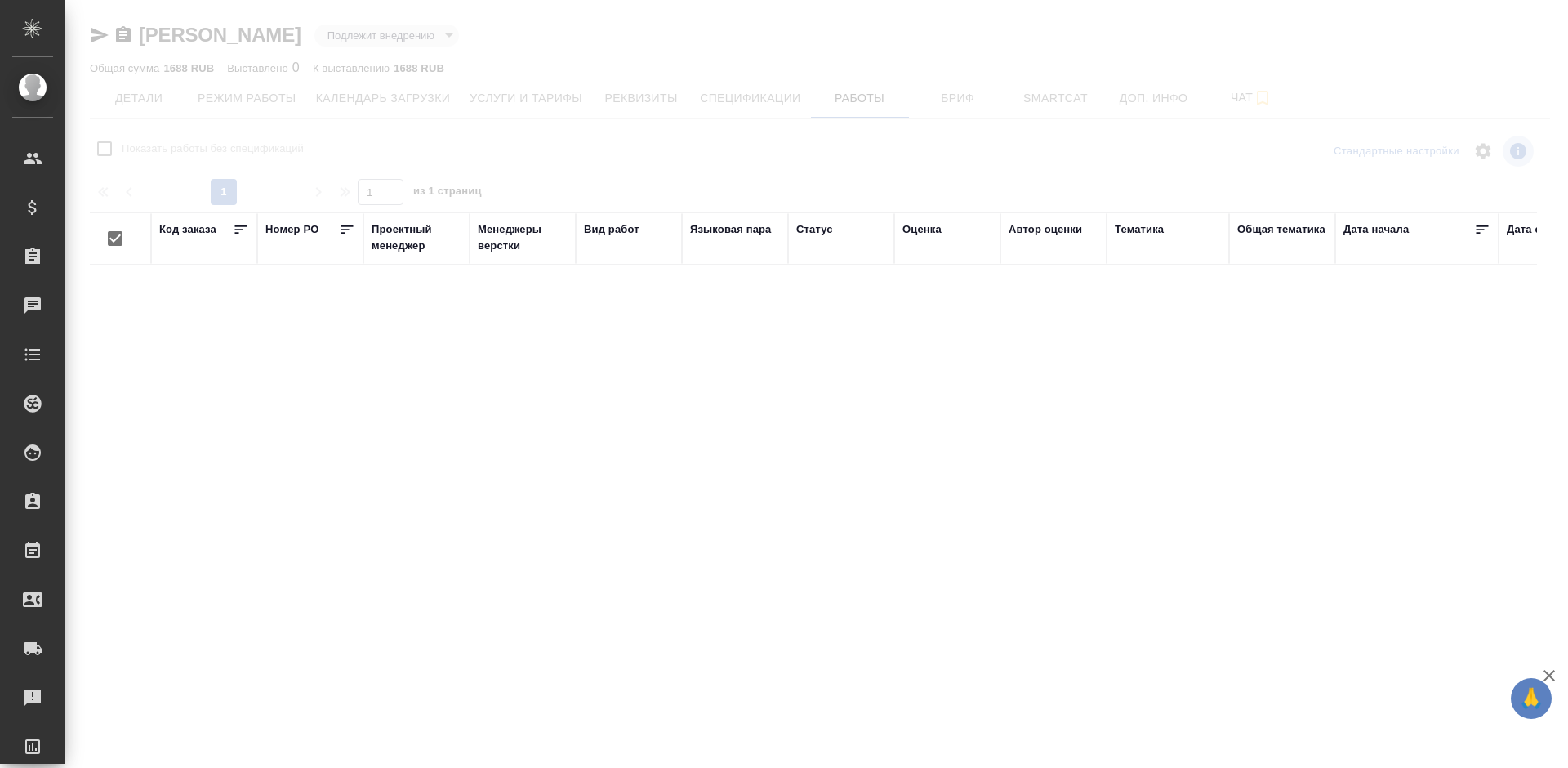
checkbox input "false"
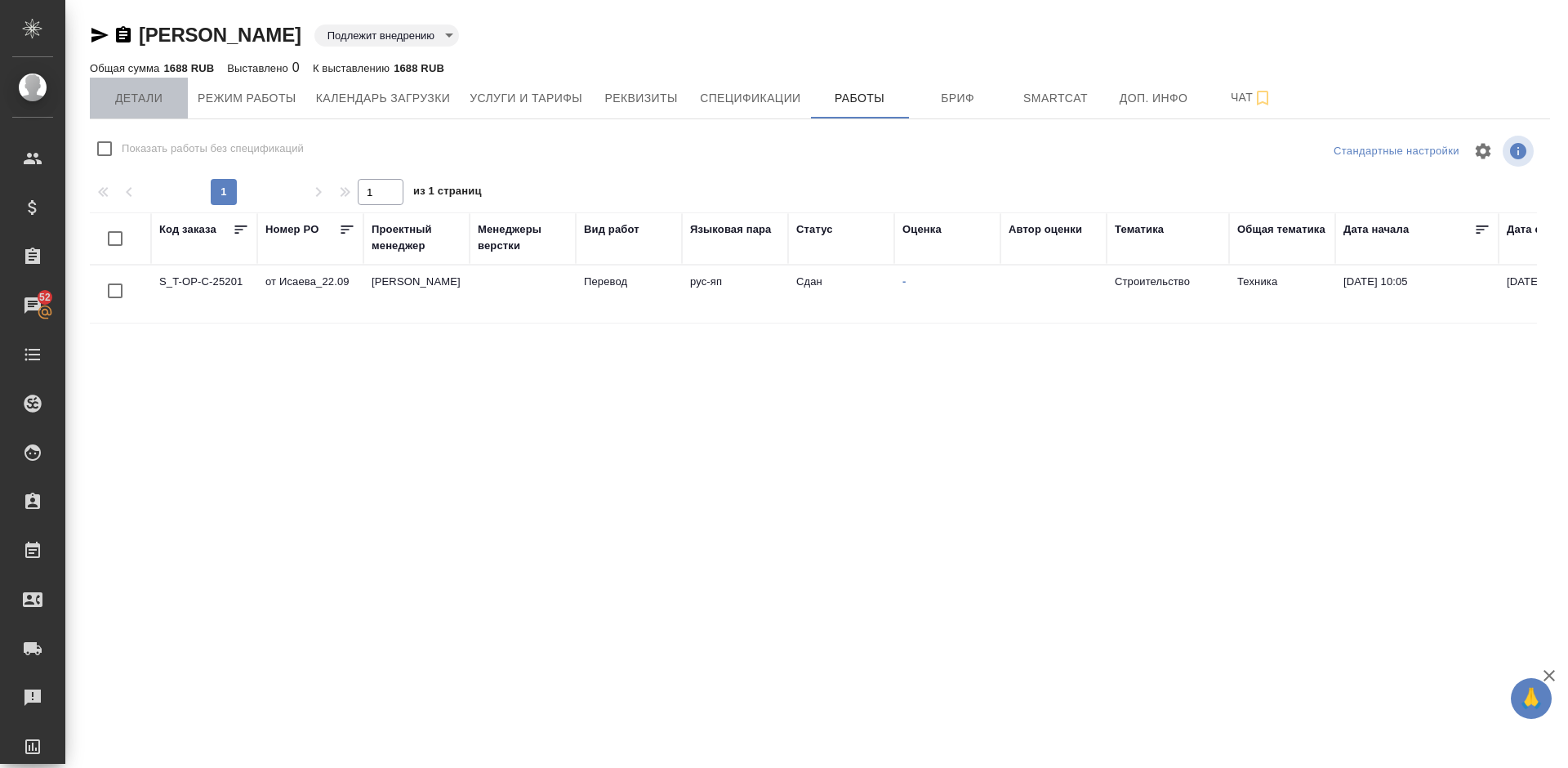
click at [152, 105] on span "Детали" at bounding box center [139, 98] width 79 height 20
